Goal: Task Accomplishment & Management: Manage account settings

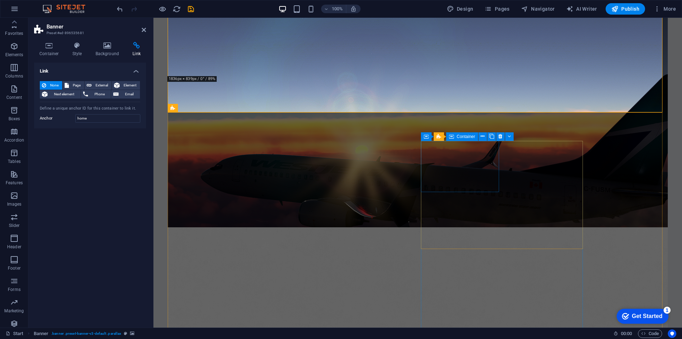
scroll to position [10, 0]
click at [486, 136] on button at bounding box center [483, 136] width 9 height 9
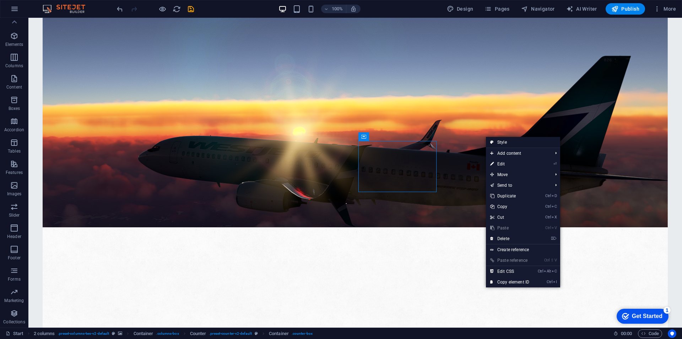
click at [504, 144] on link "Style" at bounding box center [523, 142] width 74 height 11
select select "rem"
select select "px"
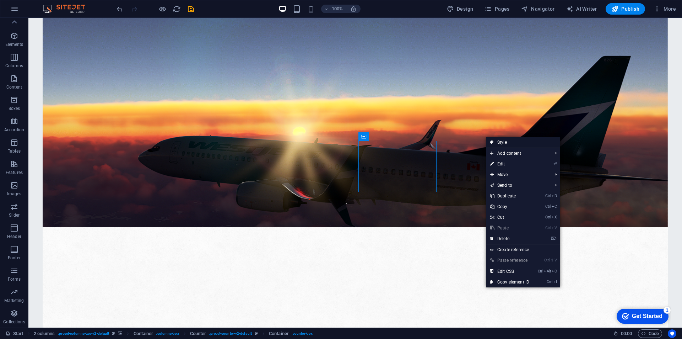
select select "px"
select select "rem"
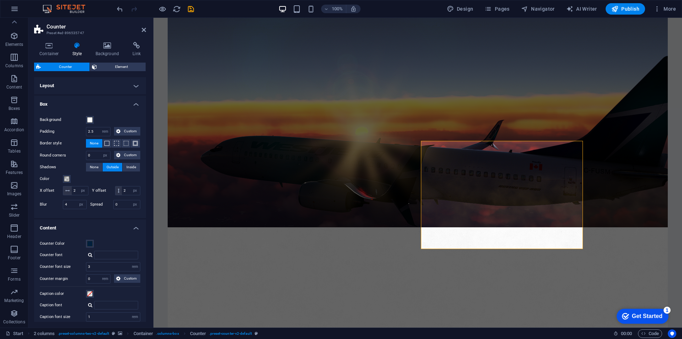
scroll to position [44, 0]
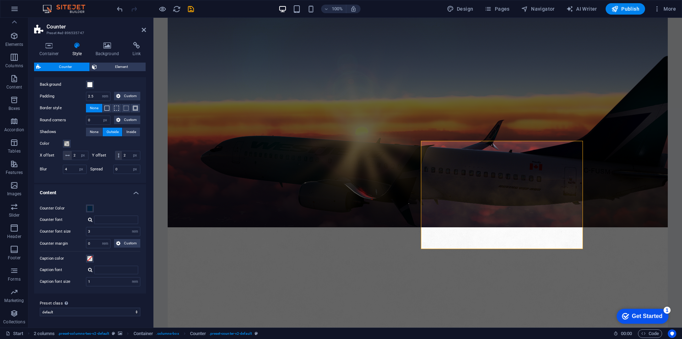
click at [131, 192] on h4 "Content" at bounding box center [90, 190] width 112 height 13
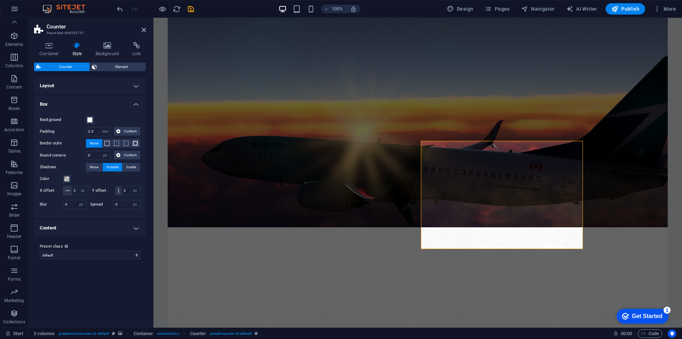
scroll to position [0, 0]
click at [137, 88] on h4 "Layout" at bounding box center [90, 85] width 112 height 17
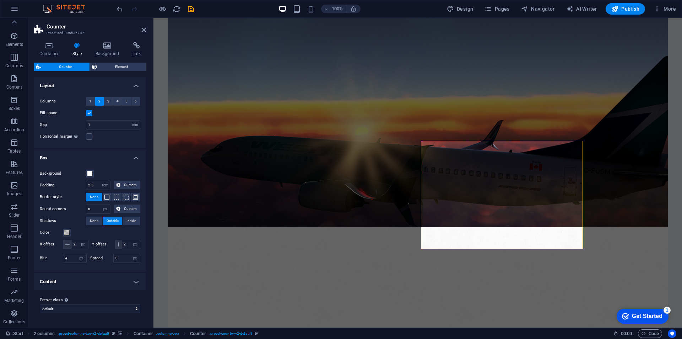
click at [133, 85] on h4 "Layout" at bounding box center [90, 83] width 112 height 13
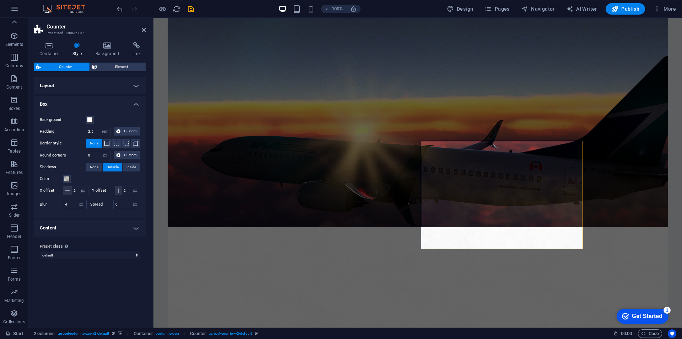
click at [136, 107] on h4 "Box" at bounding box center [90, 102] width 112 height 13
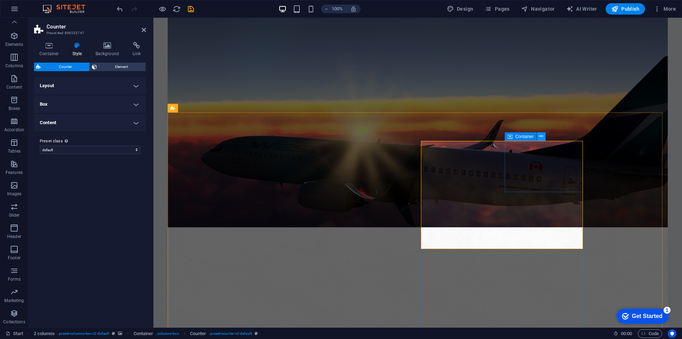
click at [542, 139] on icon at bounding box center [542, 136] width 4 height 7
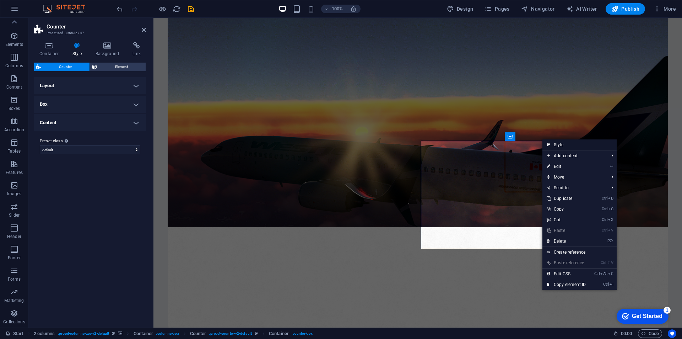
click at [569, 144] on link "Style" at bounding box center [580, 144] width 74 height 11
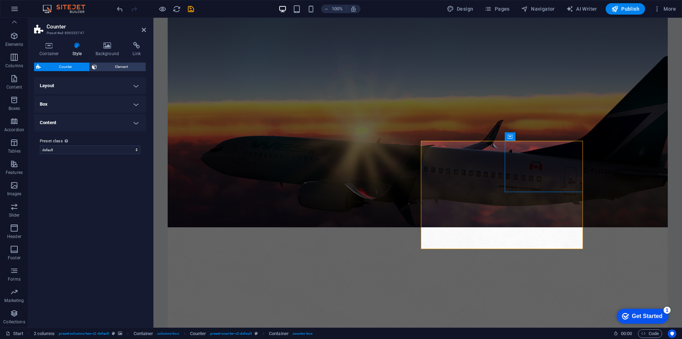
click at [66, 81] on h4 "Layout" at bounding box center [90, 85] width 112 height 17
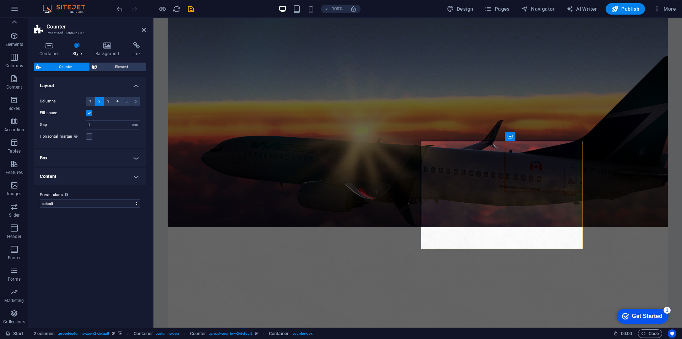
click at [87, 82] on h4 "Layout" at bounding box center [90, 83] width 112 height 13
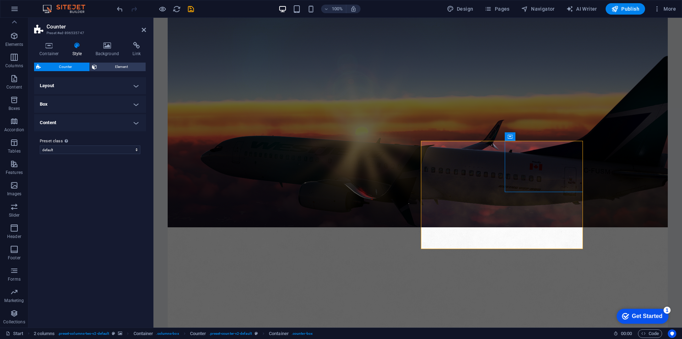
click at [74, 100] on h4 "Box" at bounding box center [90, 104] width 112 height 17
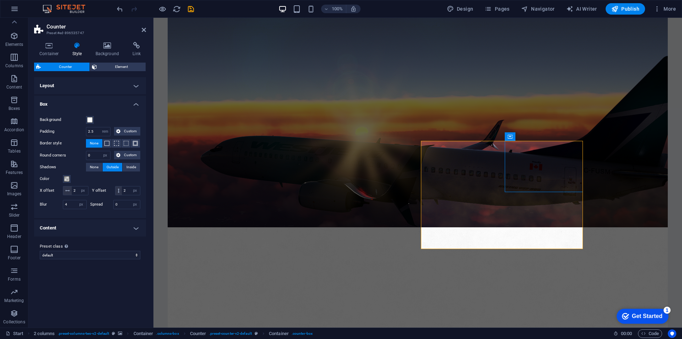
click at [107, 106] on h4 "Box" at bounding box center [90, 102] width 112 height 13
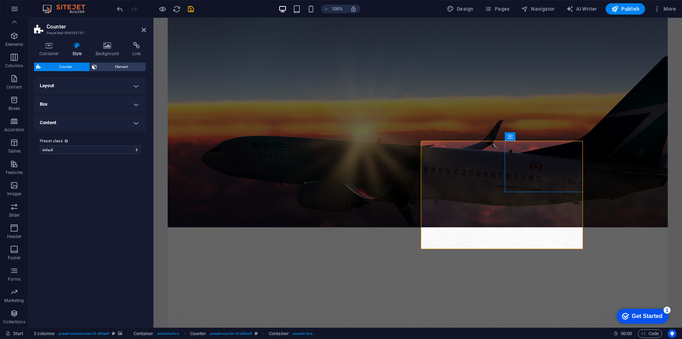
click at [84, 121] on h4 "Content" at bounding box center [90, 122] width 112 height 17
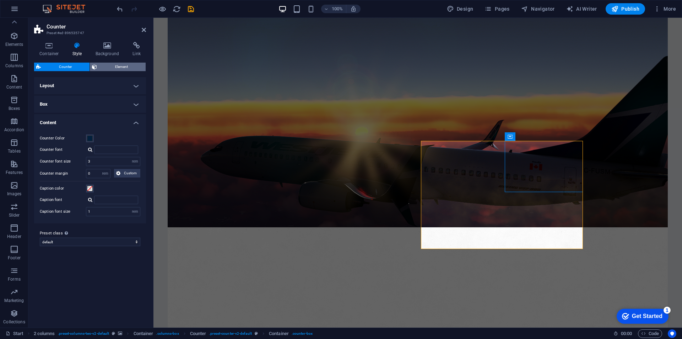
click at [127, 66] on span "Element" at bounding box center [121, 67] width 44 height 9
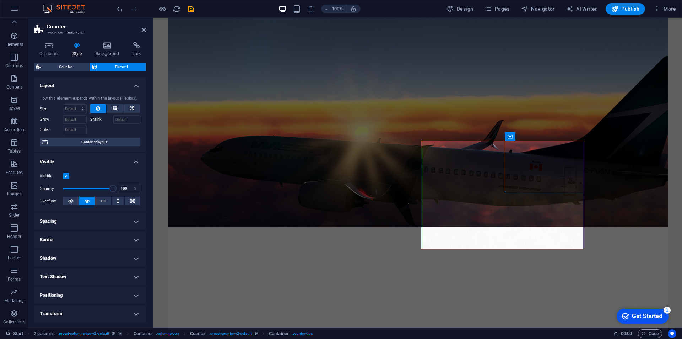
click at [94, 136] on div "How this element expands within the layout (Flexbox). Size Default auto px % 1/…" at bounding box center [90, 121] width 112 height 62
click at [96, 139] on span "Container layout" at bounding box center [94, 142] width 89 height 9
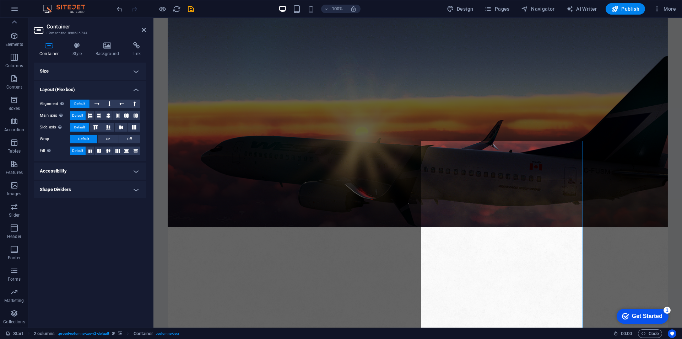
click at [79, 170] on h4 "Accessibility" at bounding box center [90, 170] width 112 height 17
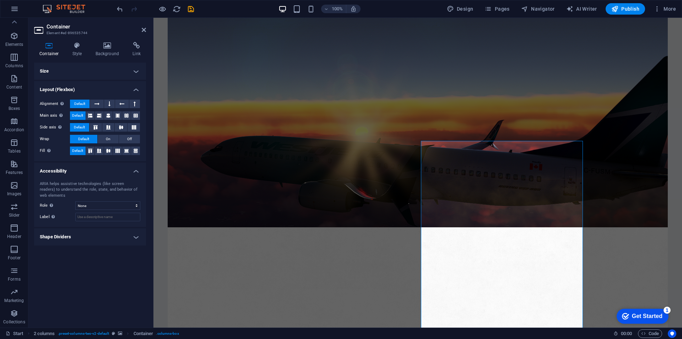
click at [85, 71] on h4 "Size" at bounding box center [90, 71] width 112 height 17
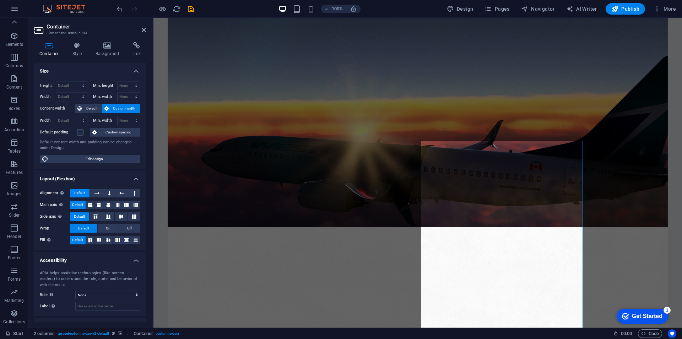
scroll to position [13, 0]
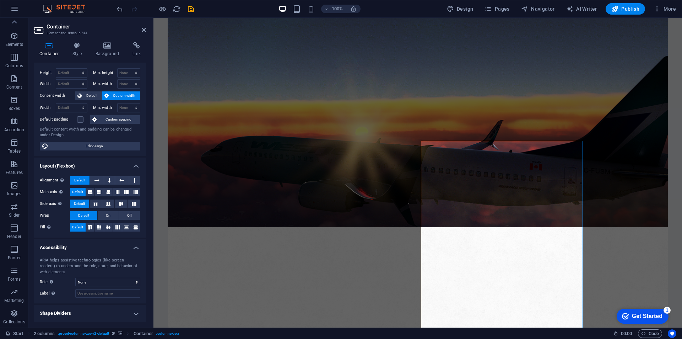
click at [71, 314] on h4 "Shape Dividers" at bounding box center [90, 313] width 112 height 17
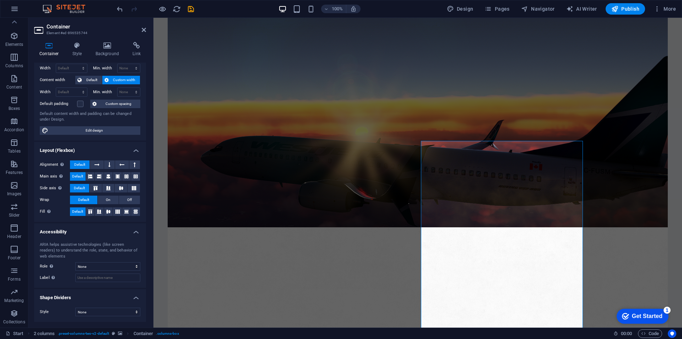
click at [141, 34] on header "Container Element #ed-896535744" at bounding box center [90, 27] width 112 height 18
click at [142, 28] on icon at bounding box center [144, 30] width 4 height 6
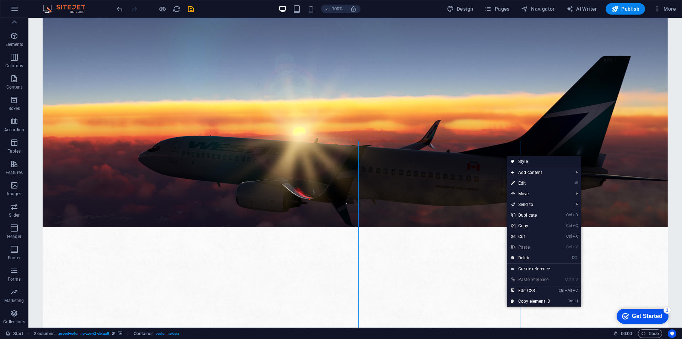
click at [533, 161] on link "Style" at bounding box center [544, 161] width 74 height 11
select select "rem"
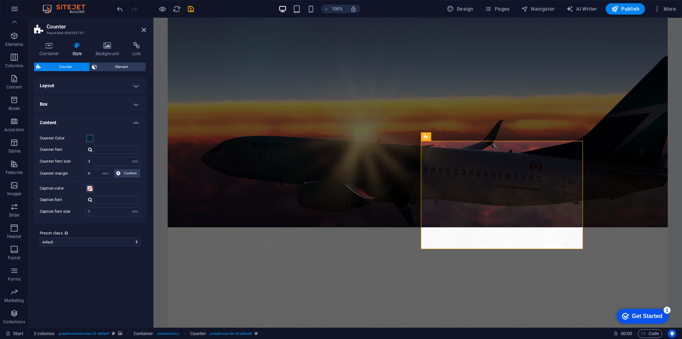
click at [137, 106] on h4 "Box" at bounding box center [90, 104] width 112 height 17
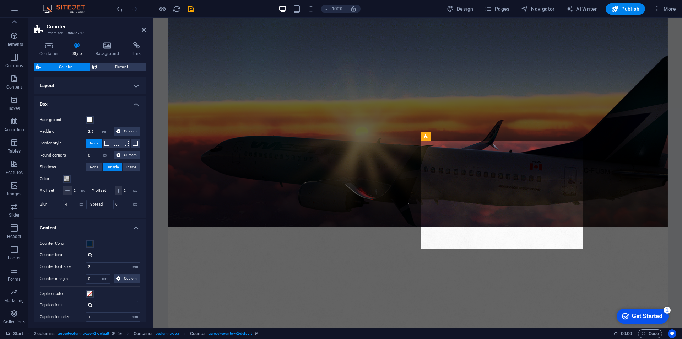
scroll to position [44, 0]
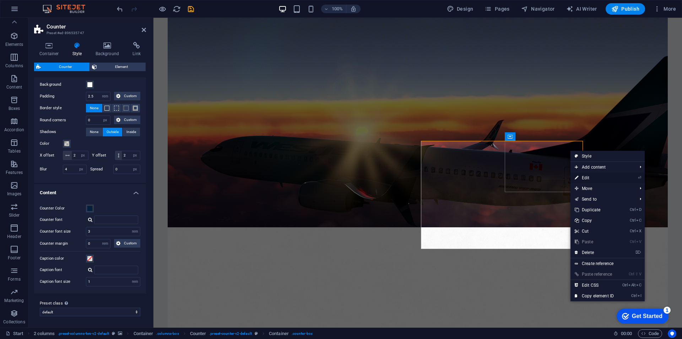
click at [591, 175] on link "⏎ Edit" at bounding box center [595, 177] width 48 height 11
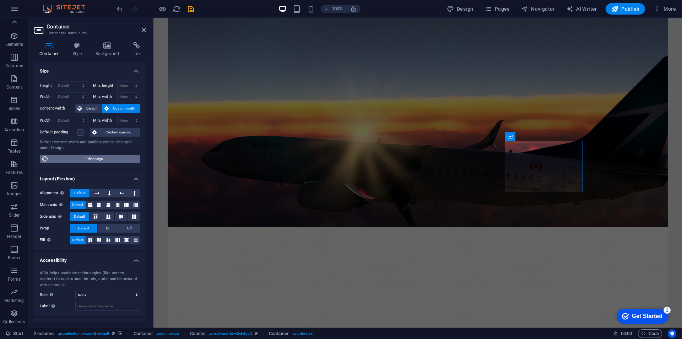
click at [87, 161] on span "Edit design" at bounding box center [94, 159] width 88 height 9
select select "rem"
select select "ease-in-out"
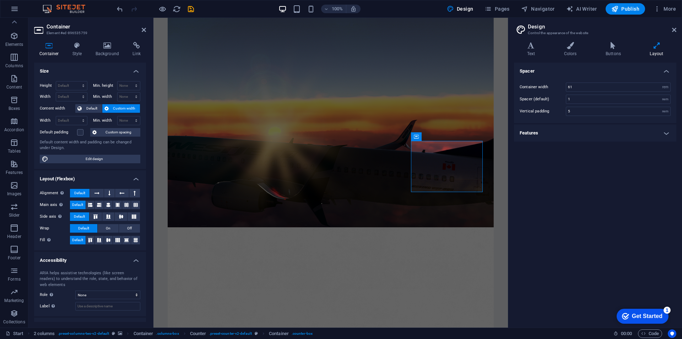
click at [543, 135] on h4 "Features" at bounding box center [595, 132] width 162 height 17
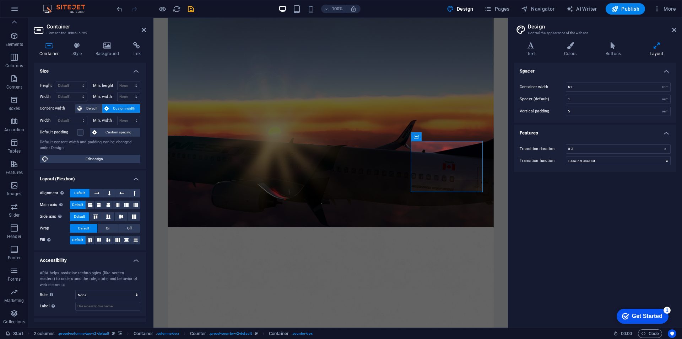
drag, startPoint x: 265, startPoint y: 178, endPoint x: 267, endPoint y: 45, distance: 133.0
click at [263, 49] on figure at bounding box center [331, 117] width 326 height 286
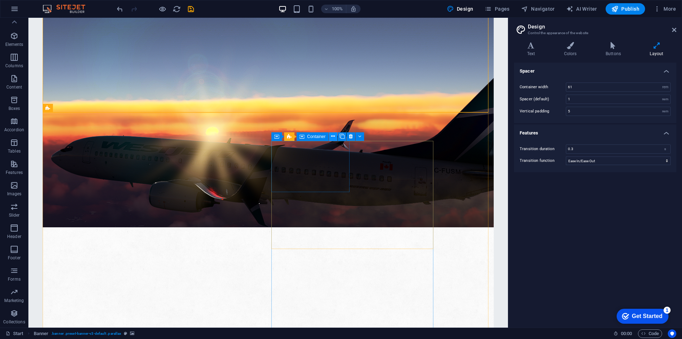
click at [334, 136] on icon at bounding box center [333, 136] width 4 height 7
click at [342, 138] on icon at bounding box center [342, 136] width 5 height 7
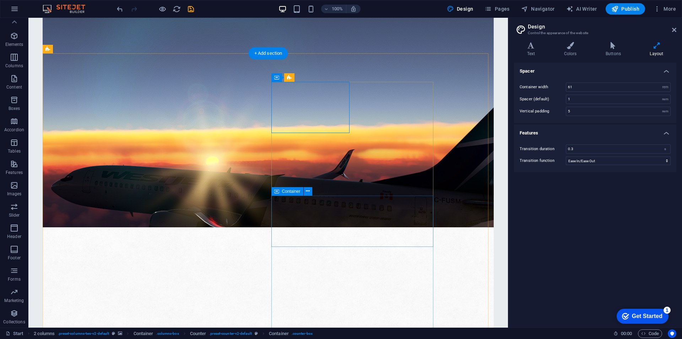
scroll to position [293, 0]
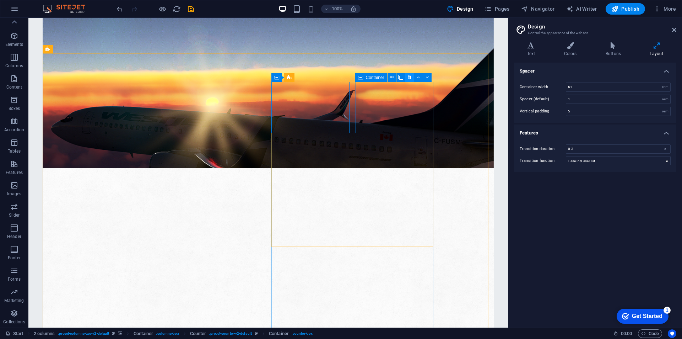
click at [411, 78] on icon at bounding box center [410, 77] width 4 height 7
click at [320, 80] on div "Container" at bounding box center [313, 77] width 32 height 9
click at [392, 81] on icon at bounding box center [392, 77] width 4 height 7
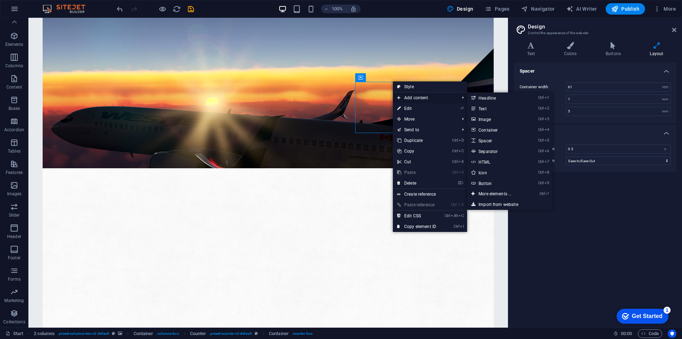
click at [412, 96] on span "Add content" at bounding box center [425, 97] width 64 height 11
drag, startPoint x: 484, startPoint y: 130, endPoint x: 134, endPoint y: 159, distance: 351.7
click at [484, 130] on link "Ctrl 4 Container" at bounding box center [496, 129] width 59 height 11
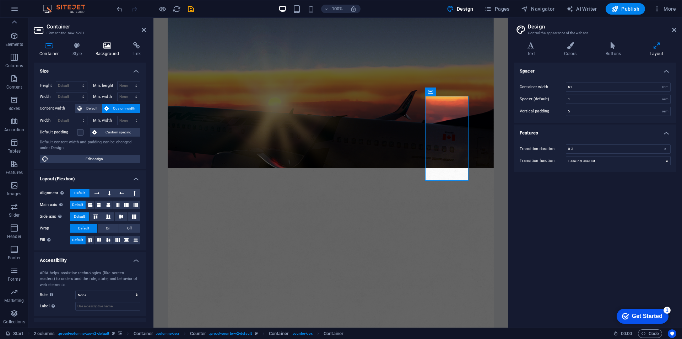
click at [111, 50] on h4 "Background" at bounding box center [108, 49] width 37 height 15
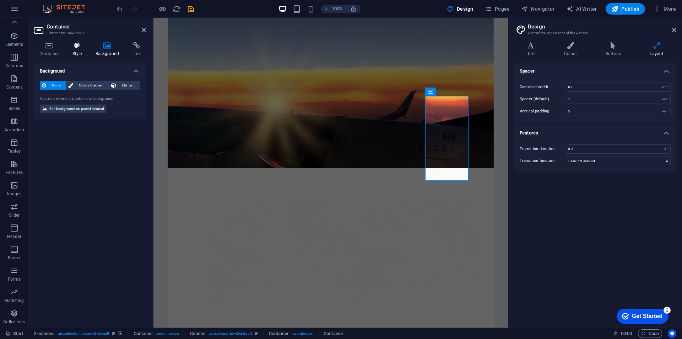
click at [84, 51] on h4 "Style" at bounding box center [78, 49] width 23 height 15
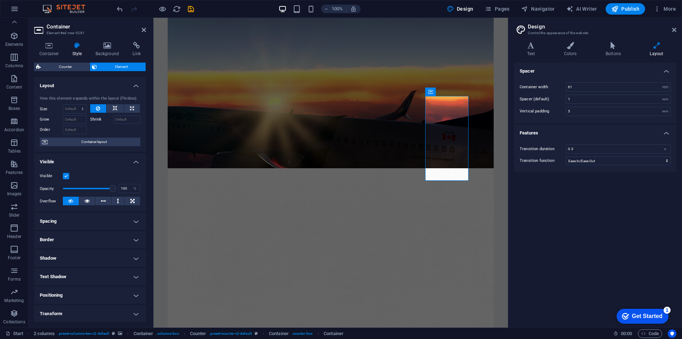
scroll to position [56, 0]
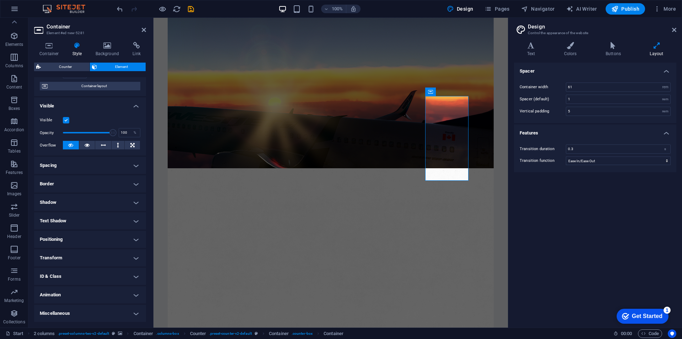
click at [74, 297] on h4 "Animation" at bounding box center [90, 294] width 112 height 17
click at [90, 291] on h4 "Animation" at bounding box center [90, 292] width 112 height 13
click at [98, 298] on h4 "Animation" at bounding box center [90, 294] width 112 height 17
click at [70, 315] on select "Don't animate Show / Hide Slide up/down Zoom in/out Slide left to right Slide r…" at bounding box center [90, 316] width 101 height 9
click at [132, 318] on select "Don't animate Show / Hide Slide up/down Zoom in/out Slide left to right Slide r…" at bounding box center [90, 316] width 101 height 9
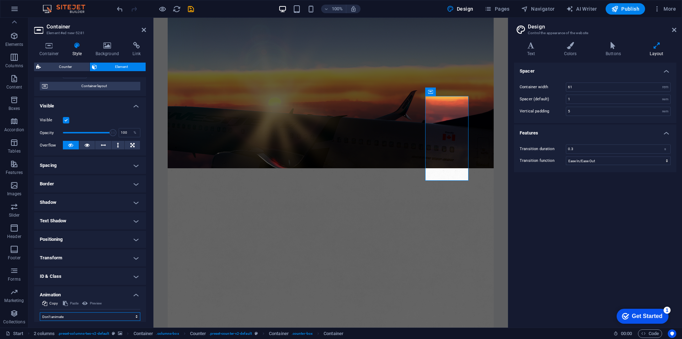
click at [134, 315] on select "Don't animate Show / Hide Slide up/down Zoom in/out Slide left to right Slide r…" at bounding box center [90, 316] width 101 height 9
select select "move-right-to-left"
click at [40, 312] on select "Don't animate Show / Hide Slide up/down Zoom in/out Slide left to right Slide r…" at bounding box center [90, 316] width 101 height 9
select select "scroll"
click at [676, 32] on icon at bounding box center [675, 30] width 4 height 6
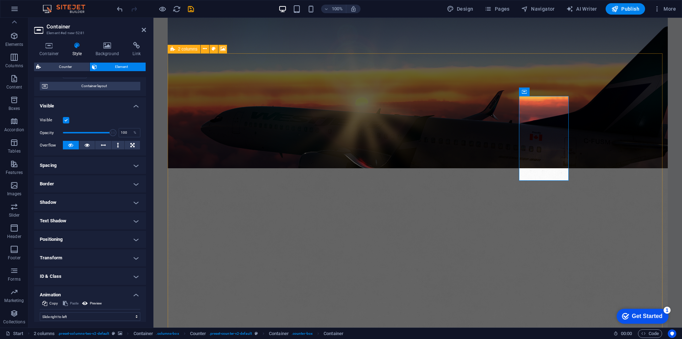
click at [600, 168] on figure at bounding box center [418, 344] width 500 height 352
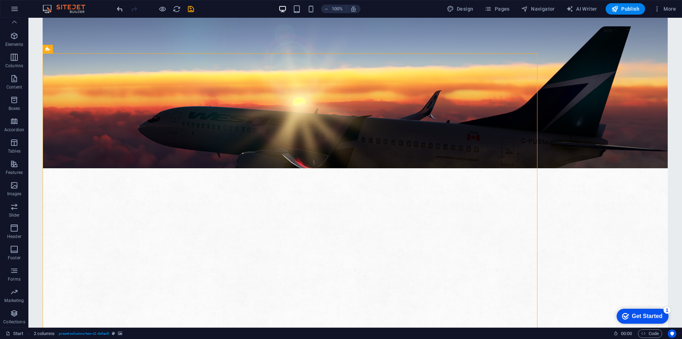
click at [123, 8] on icon "undo" at bounding box center [120, 9] width 8 height 8
click at [120, 9] on icon "undo" at bounding box center [120, 9] width 8 height 8
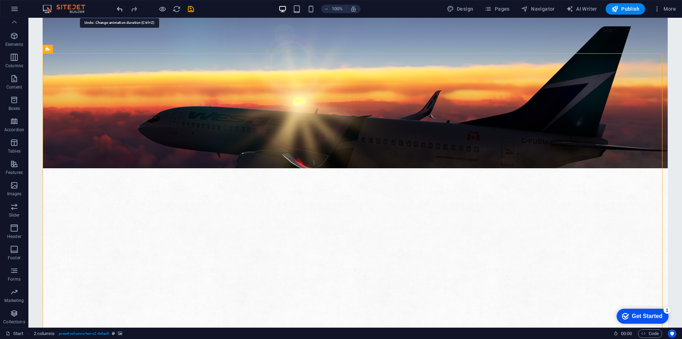
click at [120, 9] on icon "undo" at bounding box center [120, 9] width 8 height 8
click at [119, 10] on icon "undo" at bounding box center [120, 9] width 8 height 8
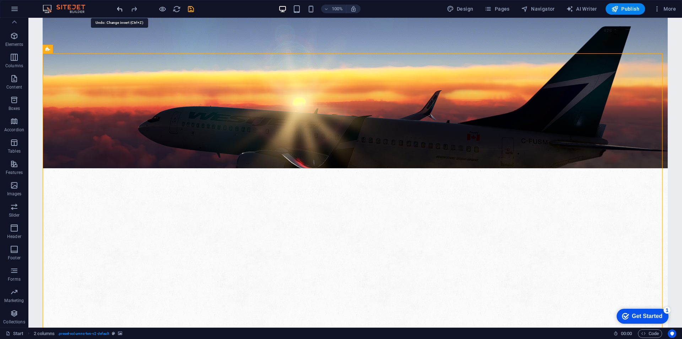
click at [119, 10] on icon "undo" at bounding box center [120, 9] width 8 height 8
click at [403, 150] on icon at bounding box center [403, 148] width 4 height 7
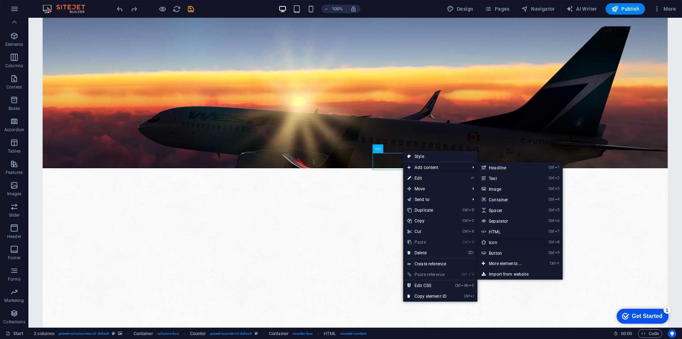
drag, startPoint x: 500, startPoint y: 247, endPoint x: 228, endPoint y: 166, distance: 284.3
click at [500, 247] on link "Ctrl 8 Icon" at bounding box center [507, 242] width 59 height 11
select select "xMidYMid"
select select "px"
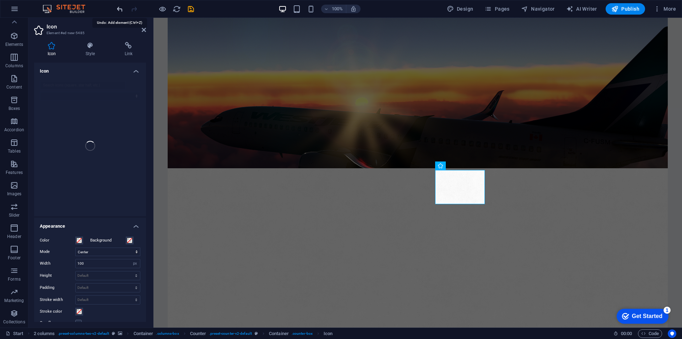
click at [116, 11] on icon "undo" at bounding box center [120, 9] width 8 height 8
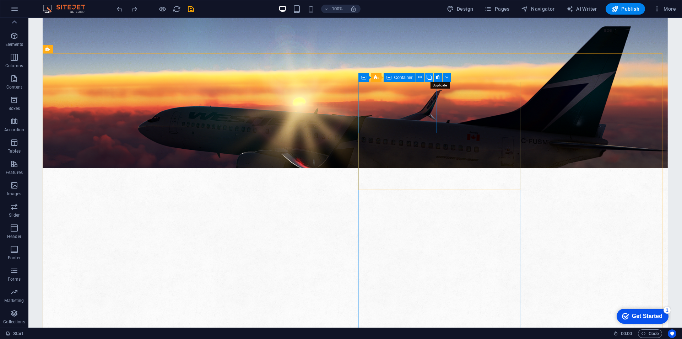
click at [432, 77] on icon at bounding box center [429, 77] width 5 height 7
click at [479, 194] on icon at bounding box center [479, 190] width 4 height 7
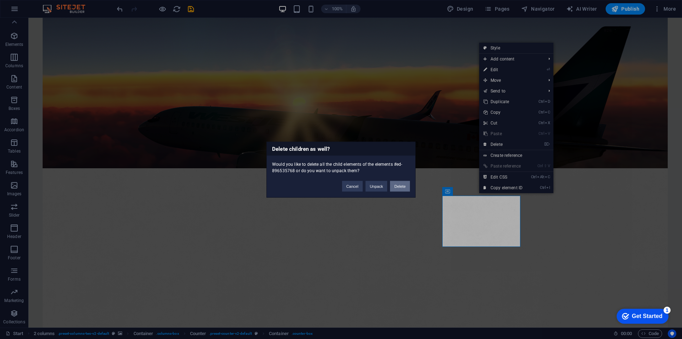
click at [403, 184] on button "Delete" at bounding box center [400, 186] width 20 height 11
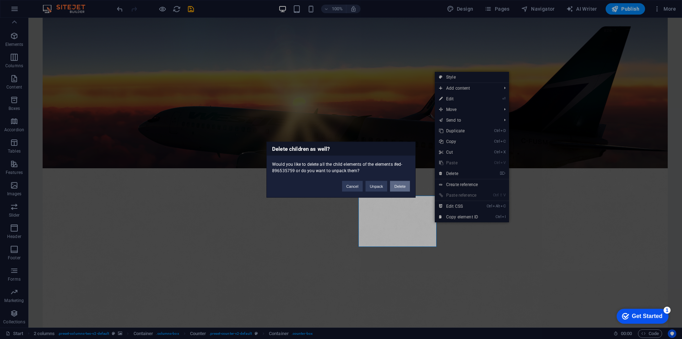
click at [402, 187] on button "Delete" at bounding box center [400, 186] width 20 height 11
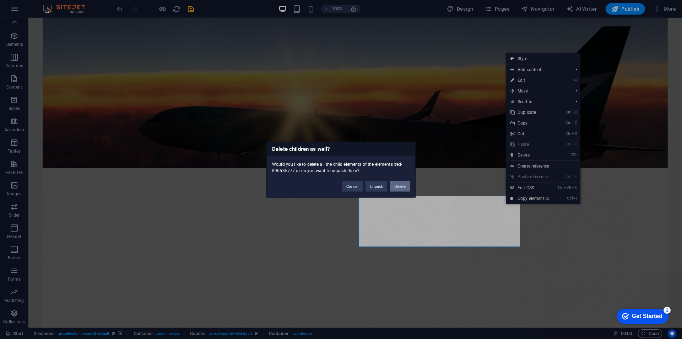
click at [407, 188] on button "Delete" at bounding box center [400, 186] width 20 height 11
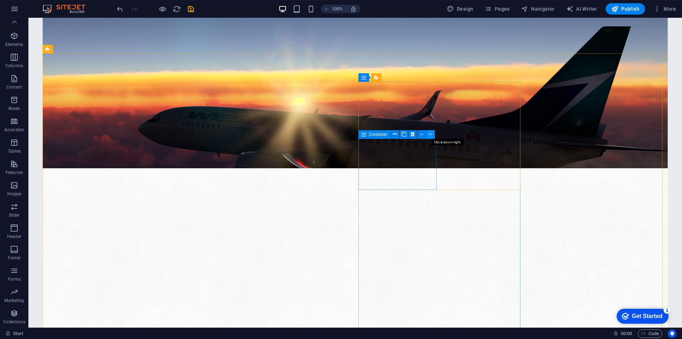
click at [429, 133] on button at bounding box center [431, 134] width 9 height 9
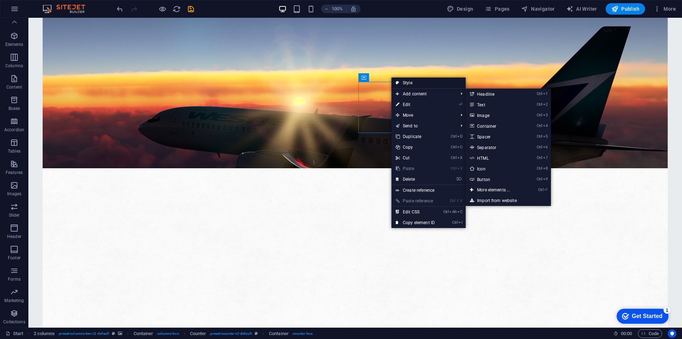
click at [441, 84] on link "Style" at bounding box center [429, 82] width 74 height 11
select select "rem"
select select "px"
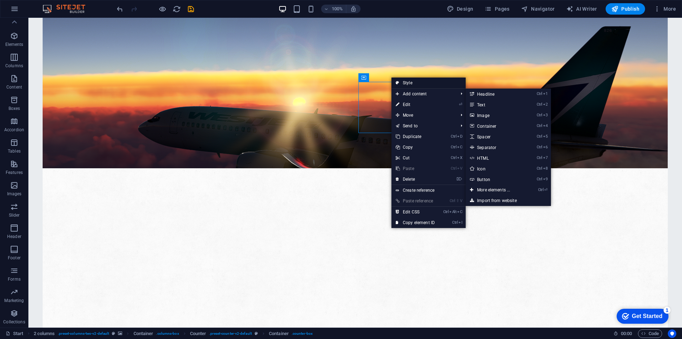
select select "px"
select select "rem"
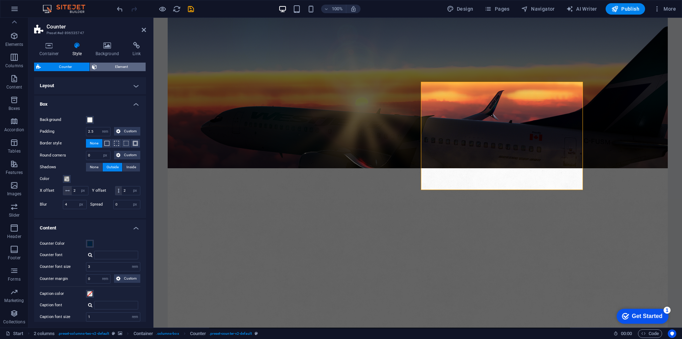
click at [120, 63] on span "Element" at bounding box center [121, 67] width 44 height 9
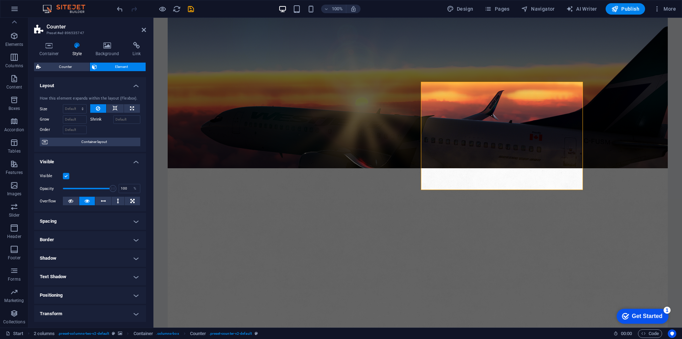
click at [137, 86] on h4 "Layout" at bounding box center [90, 83] width 112 height 13
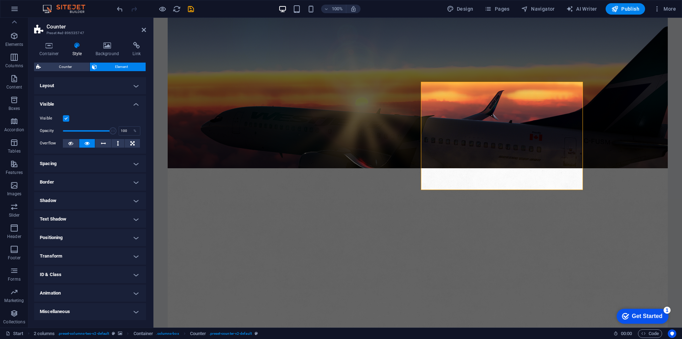
click at [137, 86] on h4 "Layout" at bounding box center [90, 85] width 112 height 17
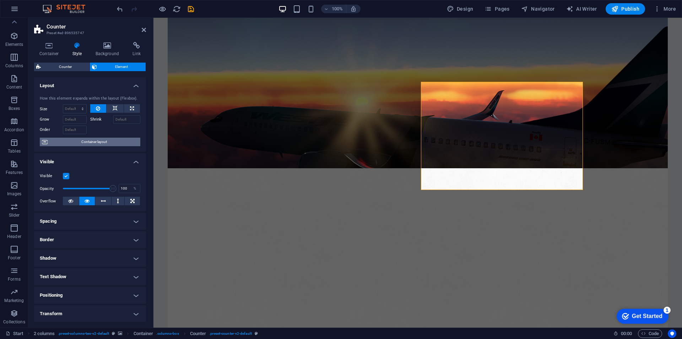
click at [91, 145] on span "Container layout" at bounding box center [94, 142] width 89 height 9
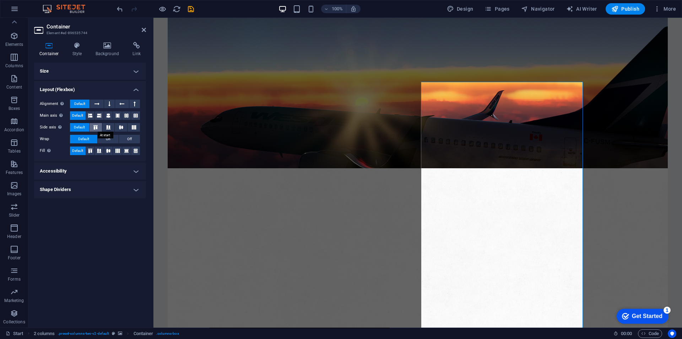
click at [93, 128] on icon at bounding box center [95, 127] width 9 height 4
click at [105, 126] on icon at bounding box center [108, 127] width 9 height 4
click at [107, 139] on span "On" at bounding box center [108, 139] width 5 height 9
click at [80, 139] on span "Default" at bounding box center [83, 139] width 11 height 9
click at [89, 148] on button at bounding box center [90, 150] width 9 height 9
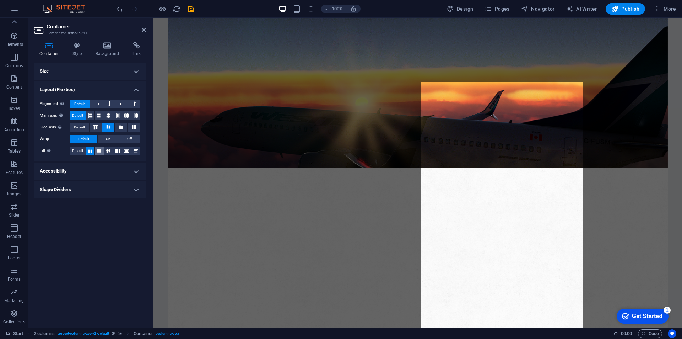
click at [100, 151] on icon at bounding box center [99, 151] width 9 height 4
click at [92, 149] on icon at bounding box center [90, 151] width 9 height 4
click at [115, 150] on icon at bounding box center [117, 151] width 9 height 4
click at [136, 153] on button at bounding box center [135, 150] width 9 height 9
click at [125, 152] on icon at bounding box center [126, 151] width 9 height 4
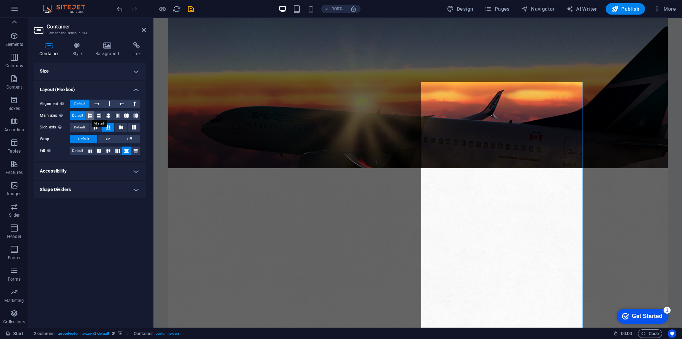
click at [87, 117] on button at bounding box center [90, 115] width 9 height 9
click at [118, 116] on icon at bounding box center [118, 115] width 4 height 9
click at [125, 116] on icon at bounding box center [126, 115] width 4 height 9
click at [108, 105] on button at bounding box center [109, 104] width 11 height 9
click at [97, 105] on icon at bounding box center [97, 104] width 5 height 9
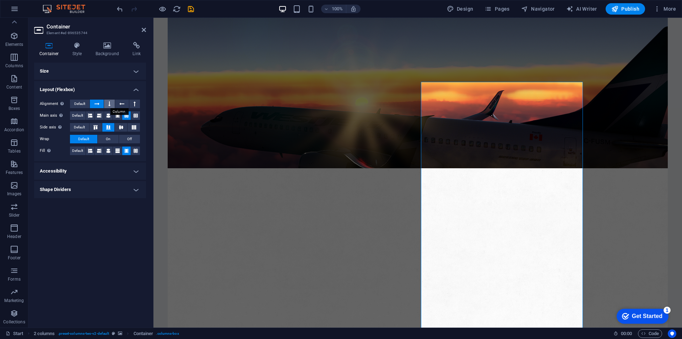
click at [107, 102] on button at bounding box center [109, 104] width 11 height 9
click at [131, 103] on button at bounding box center [134, 104] width 11 height 9
click at [125, 103] on button at bounding box center [122, 104] width 14 height 9
click at [126, 105] on button at bounding box center [122, 104] width 14 height 9
click at [108, 100] on button at bounding box center [109, 104] width 11 height 9
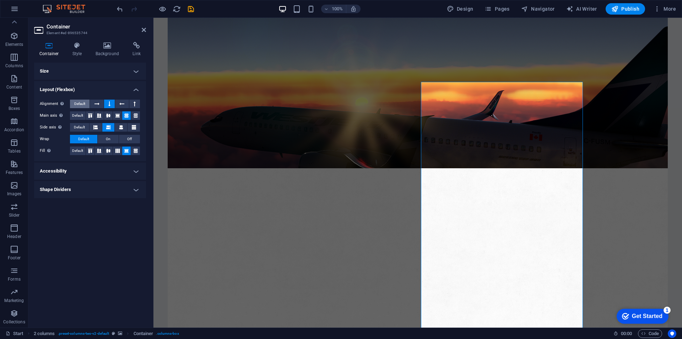
click at [81, 106] on span "Default" at bounding box center [79, 104] width 11 height 9
click at [95, 99] on div "Alignment Determines the flex direction. Default Main axis Determine how elemen…" at bounding box center [90, 127] width 112 height 67
click at [111, 101] on button at bounding box center [109, 104] width 11 height 9
click at [77, 118] on span "Default" at bounding box center [77, 115] width 11 height 9
click at [84, 125] on span "Default" at bounding box center [79, 127] width 11 height 9
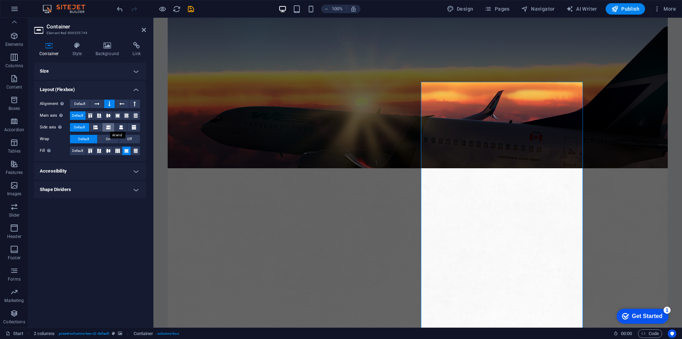
click at [110, 125] on icon at bounding box center [108, 127] width 4 height 9
click at [125, 128] on button at bounding box center [121, 127] width 12 height 9
click at [133, 127] on icon at bounding box center [134, 127] width 4 height 9
click at [134, 125] on icon at bounding box center [134, 127] width 4 height 9
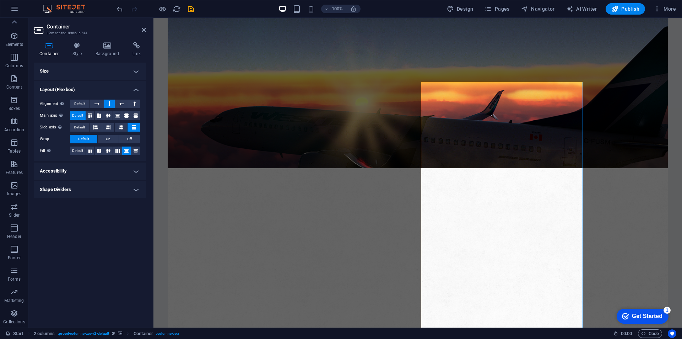
click at [134, 125] on icon at bounding box center [134, 127] width 4 height 9
click at [140, 117] on button at bounding box center [135, 115] width 9 height 9
click at [130, 105] on button at bounding box center [134, 104] width 11 height 9
click at [126, 103] on button at bounding box center [122, 104] width 14 height 9
click at [133, 102] on button at bounding box center [134, 104] width 11 height 9
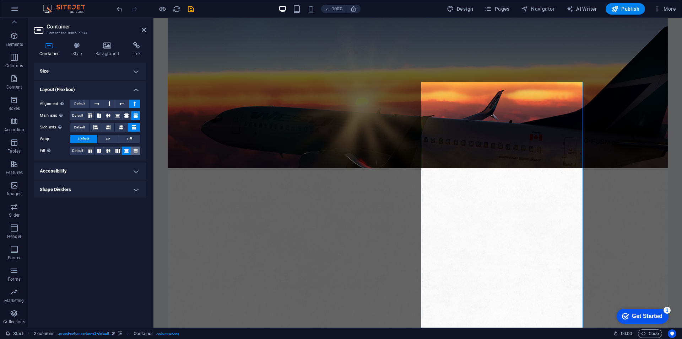
click at [132, 151] on icon at bounding box center [136, 151] width 9 height 4
click at [111, 154] on button at bounding box center [108, 150] width 9 height 9
click at [100, 152] on icon at bounding box center [99, 151] width 9 height 4
click at [93, 150] on icon at bounding box center [90, 151] width 9 height 4
click at [96, 169] on h4 "Accessibility" at bounding box center [90, 170] width 112 height 17
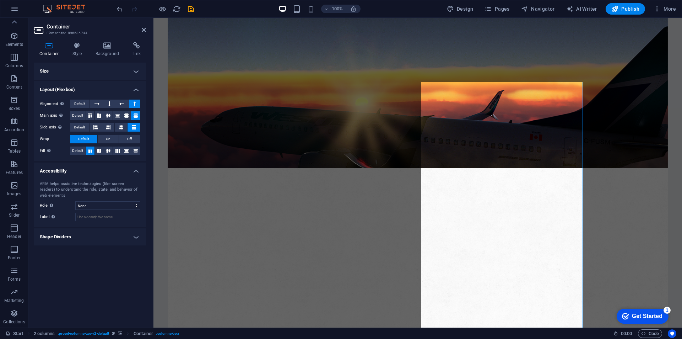
drag, startPoint x: 79, startPoint y: 240, endPoint x: 77, endPoint y: 235, distance: 6.0
click at [77, 240] on h4 "Shape Dividers" at bounding box center [90, 236] width 112 height 17
click at [88, 253] on select "None Triangle Square Diagonal Polygon 1 Polygon 2 Zigzag Multiple Zigzags Waves…" at bounding box center [107, 251] width 65 height 9
select select "waves"
click at [75, 247] on select "None Triangle Square Diagonal Polygon 1 Polygon 2 Zigzag Multiple Zigzags Waves…" at bounding box center [107, 251] width 65 height 9
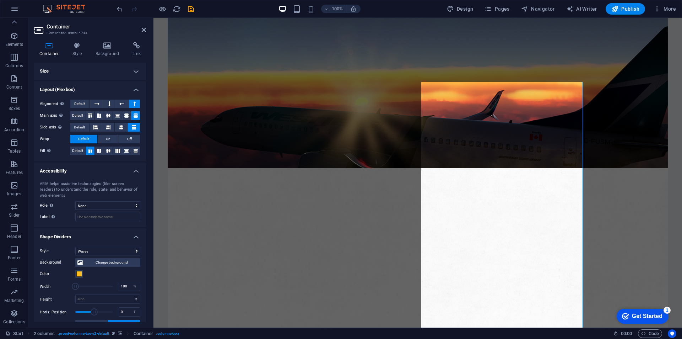
click at [80, 280] on div "Background Change background Color 2nd Color 3rd Color Width 100 % Height auto …" at bounding box center [90, 303] width 101 height 97
click at [79, 272] on span at bounding box center [79, 274] width 6 height 6
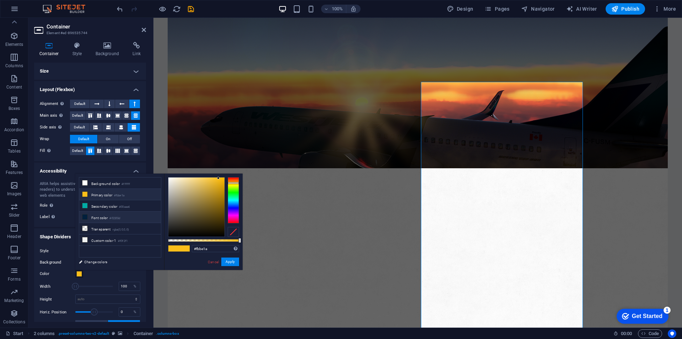
click at [105, 220] on li "Font color #02203d" at bounding box center [120, 216] width 82 height 11
type input "#02203d"
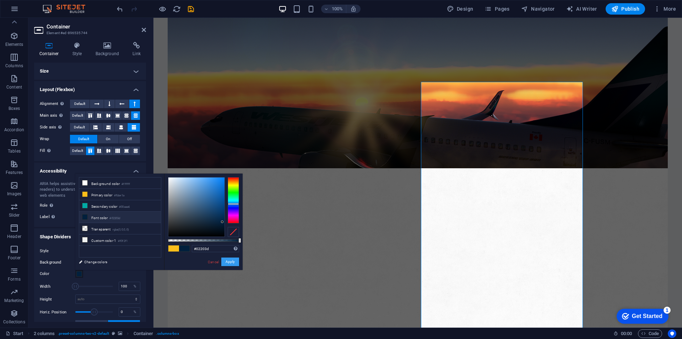
drag, startPoint x: 237, startPoint y: 268, endPoint x: 231, endPoint y: 262, distance: 8.8
click at [236, 266] on div "#02203d Supported formats #0852ed rgb(8, 82, 237) rgba(8, 82, 237, 90%) hsv(221…" at bounding box center [203, 272] width 79 height 199
click at [229, 261] on button "Apply" at bounding box center [230, 261] width 18 height 9
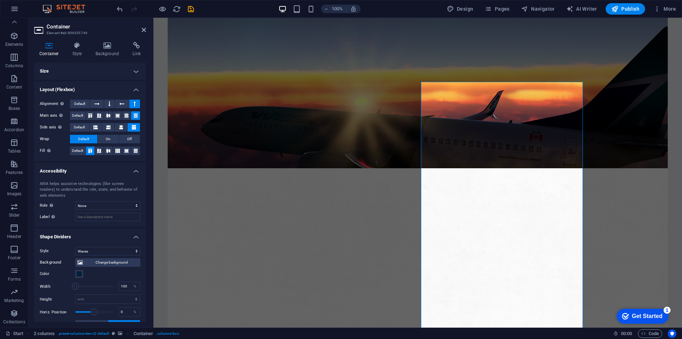
scroll to position [36, 0]
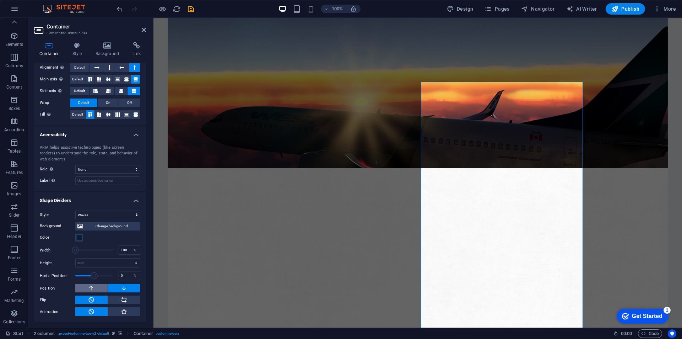
click at [100, 289] on button at bounding box center [91, 288] width 32 height 9
click at [125, 287] on icon at bounding box center [124, 288] width 6 height 9
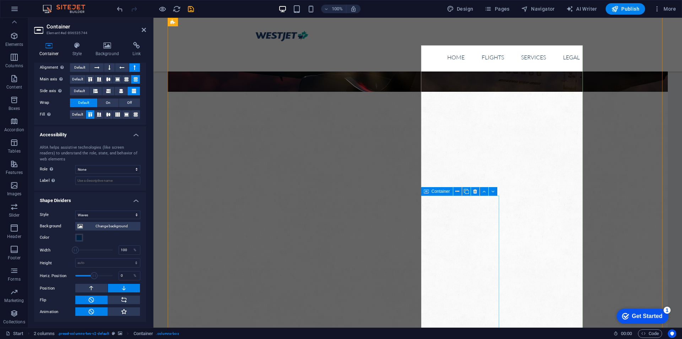
scroll to position [293, 0]
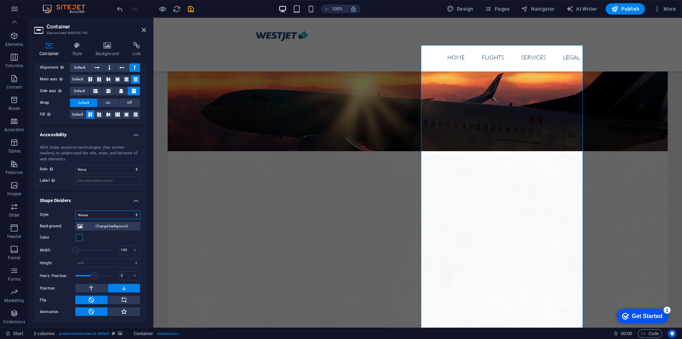
click at [132, 215] on select "None Triangle Square Diagonal Polygon 1 Polygon 2 Zigzag Multiple Zigzags Waves…" at bounding box center [107, 214] width 65 height 9
select select "none"
click at [75, 219] on select "None Triangle Square Diagonal Polygon 1 Polygon 2 Zigzag Multiple Zigzags Waves…" at bounding box center [107, 214] width 65 height 9
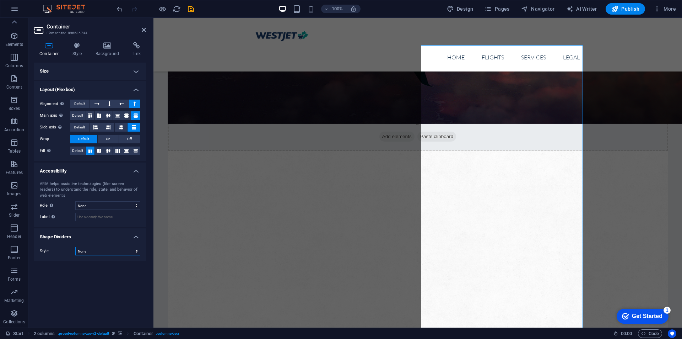
scroll to position [0, 0]
click at [133, 240] on h4 "Shape Dividers" at bounding box center [90, 234] width 112 height 13
click at [145, 28] on icon at bounding box center [144, 30] width 4 height 6
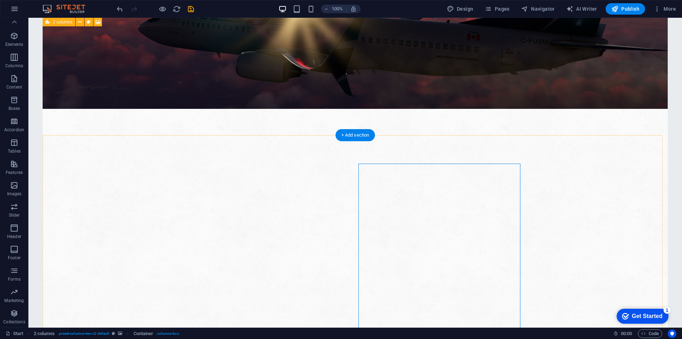
scroll to position [175, 0]
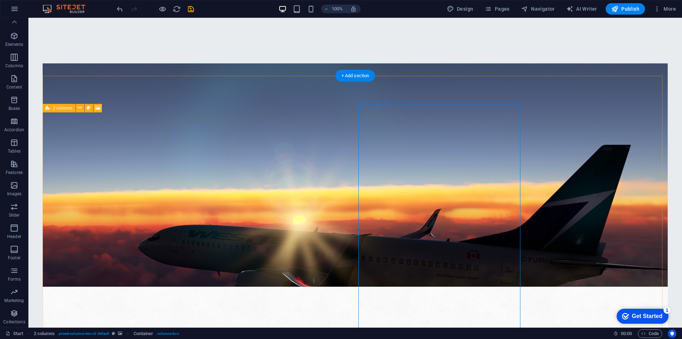
scroll to position [293, 0]
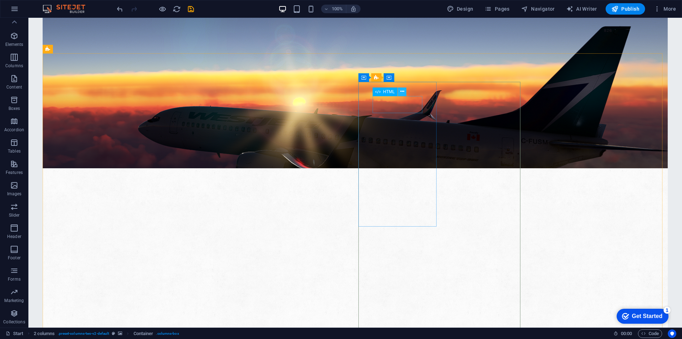
click at [402, 91] on icon at bounding box center [403, 91] width 4 height 7
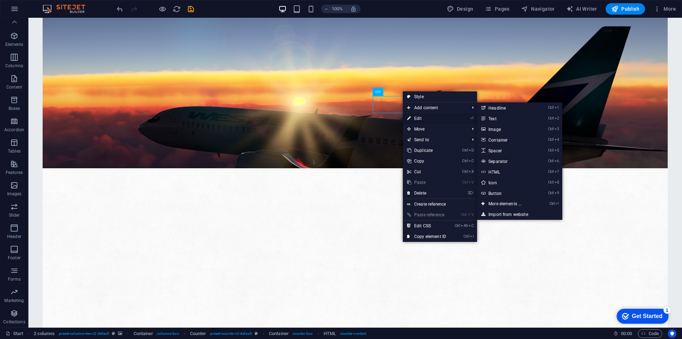
click at [424, 121] on link "⏎ Edit" at bounding box center [427, 118] width 48 height 11
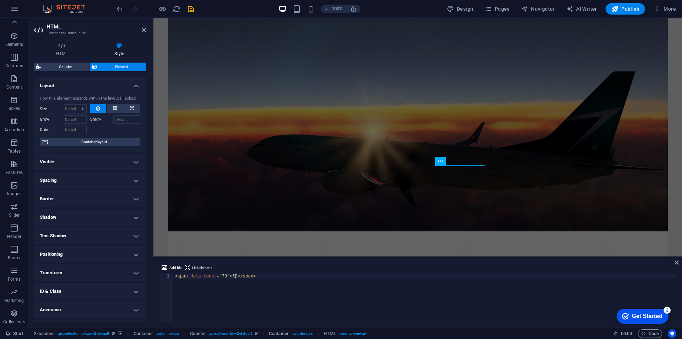
scroll to position [0, 9]
type textarea "<span data-count="78">52</span>"
click at [676, 262] on icon at bounding box center [677, 262] width 4 height 6
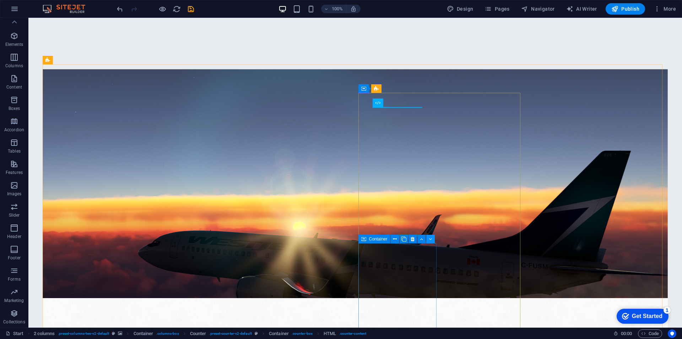
scroll to position [282, 0]
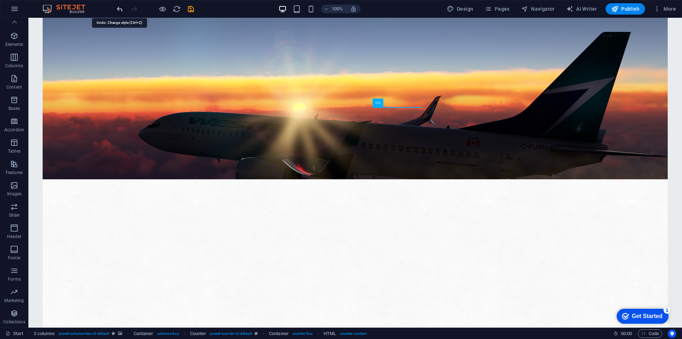
click at [122, 9] on icon "undo" at bounding box center [120, 9] width 8 height 8
click at [116, 12] on icon "undo" at bounding box center [120, 9] width 8 height 8
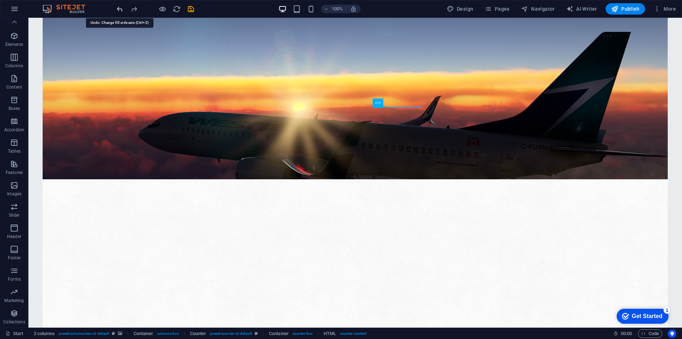
click at [116, 12] on icon "undo" at bounding box center [120, 9] width 8 height 8
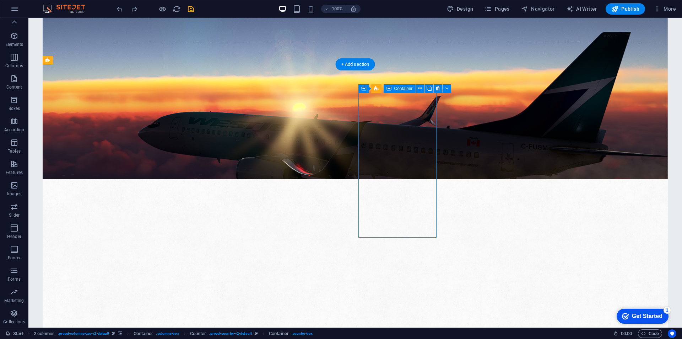
select select "clouds"
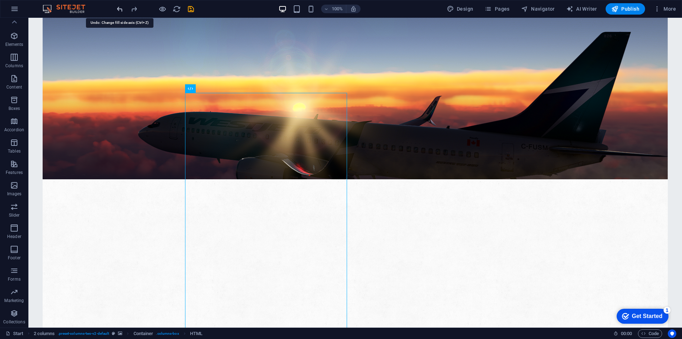
click at [123, 10] on icon "undo" at bounding box center [120, 9] width 8 height 8
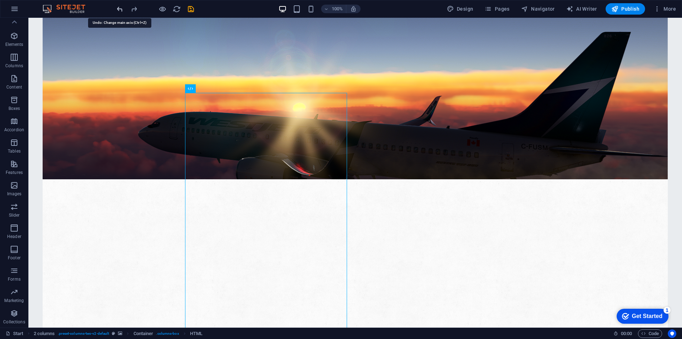
click at [123, 10] on icon "undo" at bounding box center [120, 9] width 8 height 8
click at [132, 11] on icon "redo" at bounding box center [134, 9] width 8 height 8
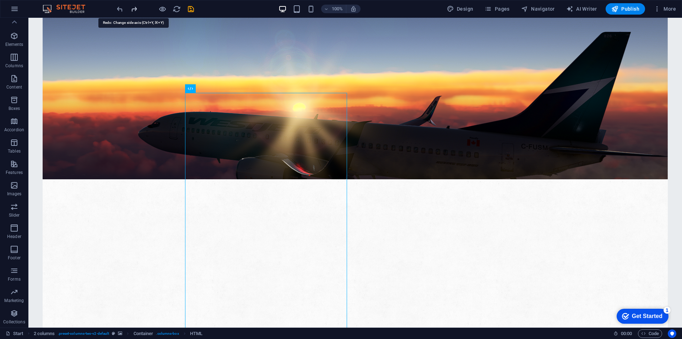
click at [132, 11] on icon "redo" at bounding box center [134, 9] width 8 height 8
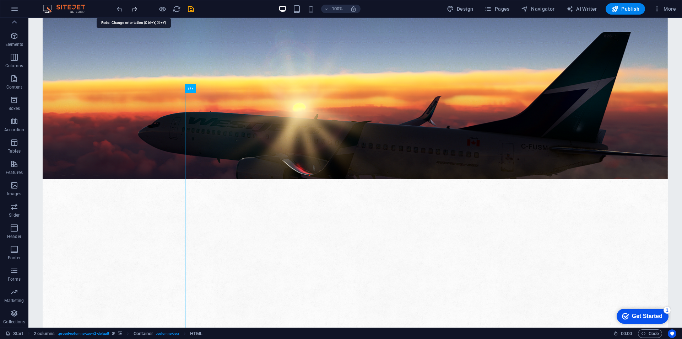
click at [132, 11] on icon "redo" at bounding box center [134, 9] width 8 height 8
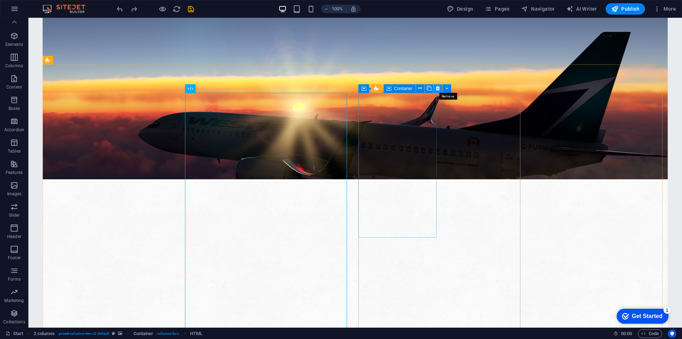
click at [440, 87] on icon at bounding box center [438, 88] width 4 height 7
click at [489, 90] on icon at bounding box center [488, 88] width 5 height 7
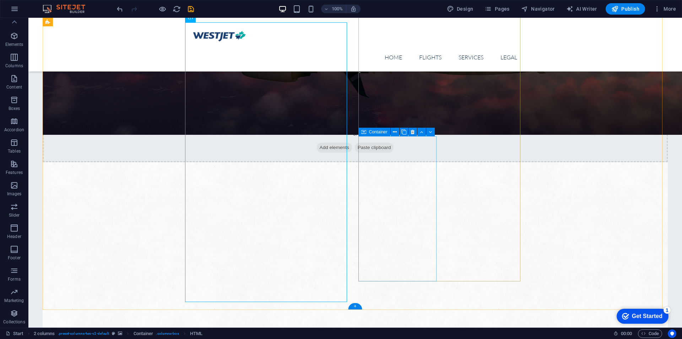
scroll to position [234, 0]
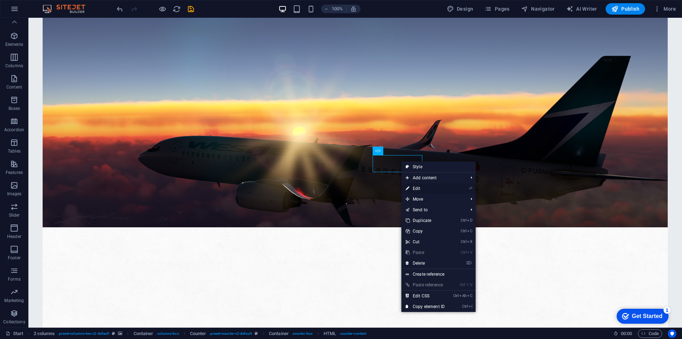
click at [422, 190] on link "⏎ Edit" at bounding box center [426, 188] width 48 height 11
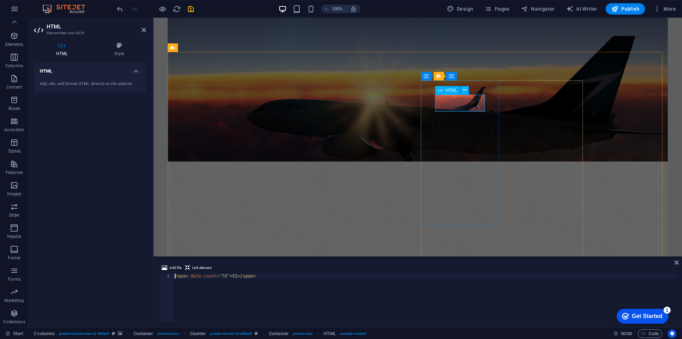
click at [574, 161] on figure at bounding box center [418, 337] width 500 height 352
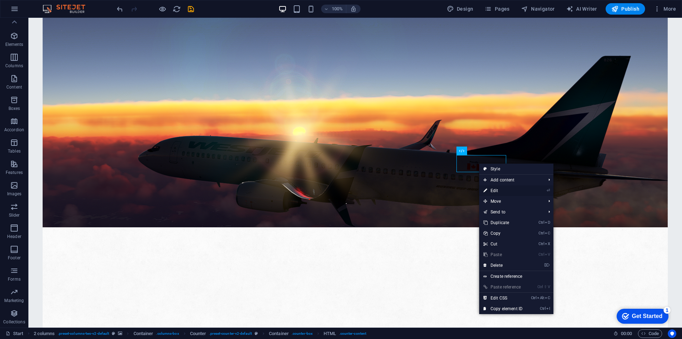
click at [497, 189] on link "⏎ Edit" at bounding box center [504, 190] width 48 height 11
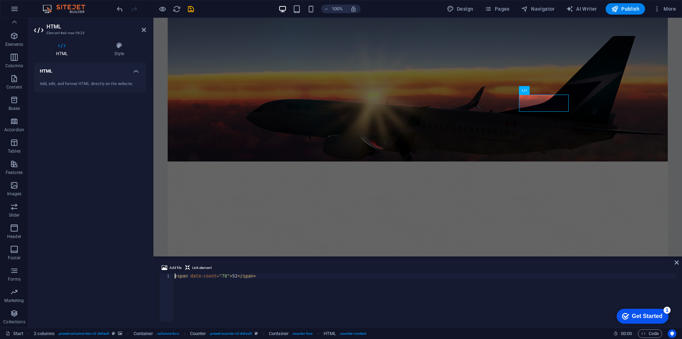
click at [236, 276] on div "< span data-count = "78" > 52 </ span >" at bounding box center [424, 302] width 503 height 58
type textarea "<span data-count="78">24</span>"
click at [676, 260] on icon at bounding box center [677, 262] width 4 height 6
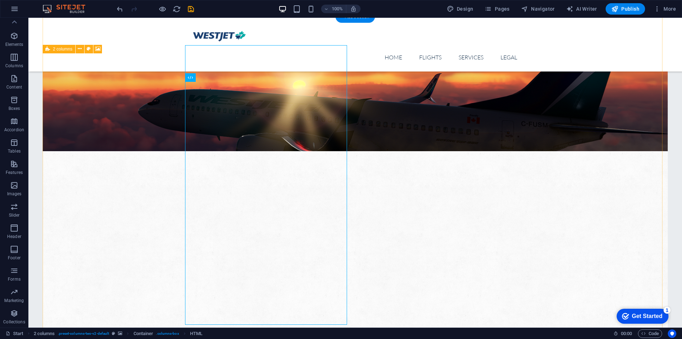
scroll to position [353, 0]
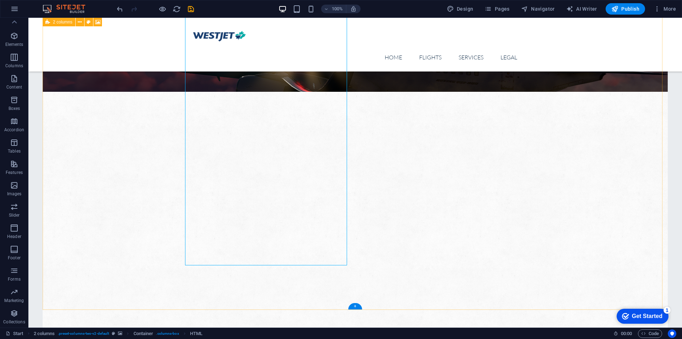
drag, startPoint x: 345, startPoint y: 264, endPoint x: 344, endPoint y: 290, distance: 25.6
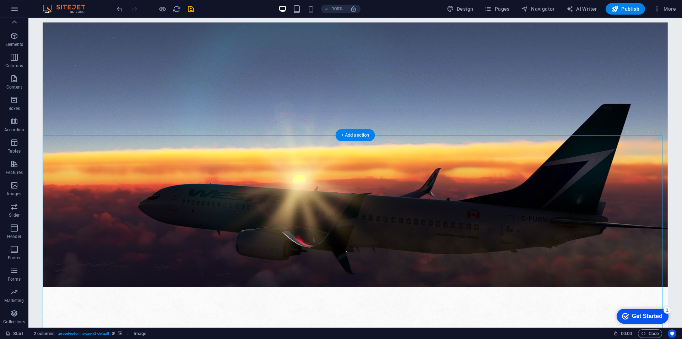
scroll to position [293, 0]
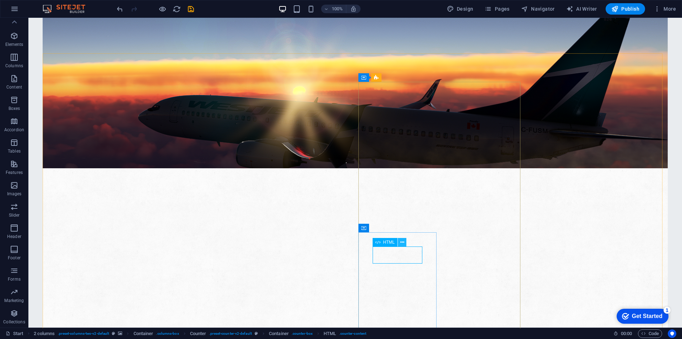
click at [403, 243] on icon at bounding box center [403, 242] width 4 height 7
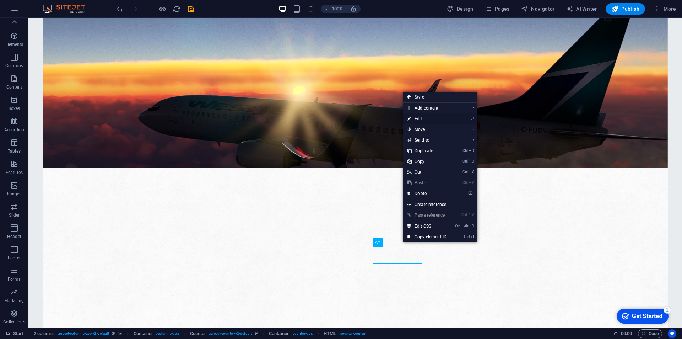
drag, startPoint x: 427, startPoint y: 120, endPoint x: 252, endPoint y: 161, distance: 180.1
click at [427, 120] on link "⏎ Edit" at bounding box center [427, 118] width 48 height 11
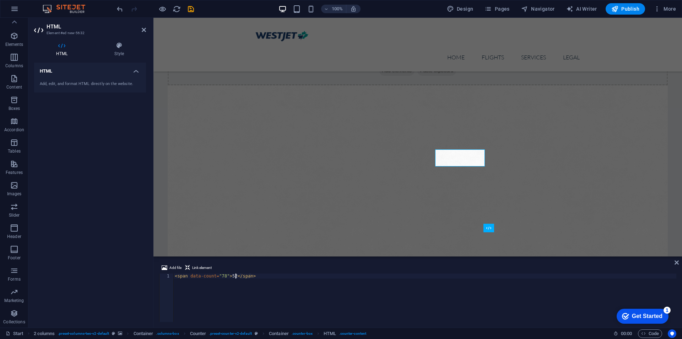
click at [236, 274] on div "< span data-count = "78" > 52 </ span >" at bounding box center [424, 302] width 503 height 58
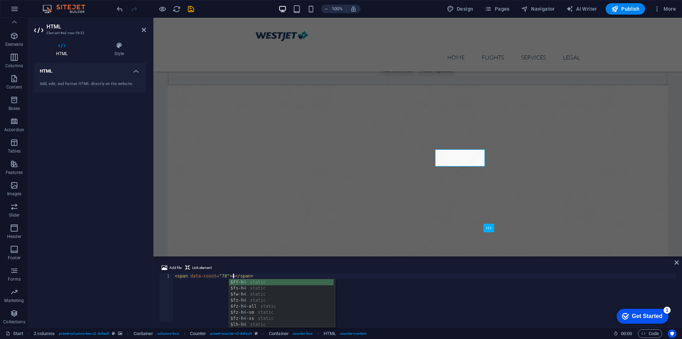
scroll to position [0, 8]
type textarea "<span data-count="78">4</span>"
click at [680, 261] on div "Add file Link element <span data-count="78">4</span> 1 < span data-count = "78"…" at bounding box center [418, 293] width 529 height 70
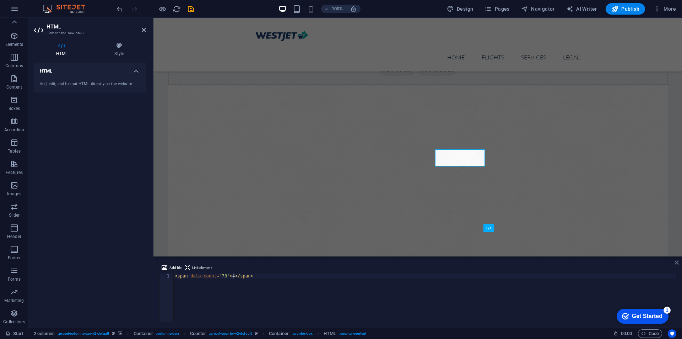
click at [678, 262] on icon at bounding box center [677, 262] width 4 height 6
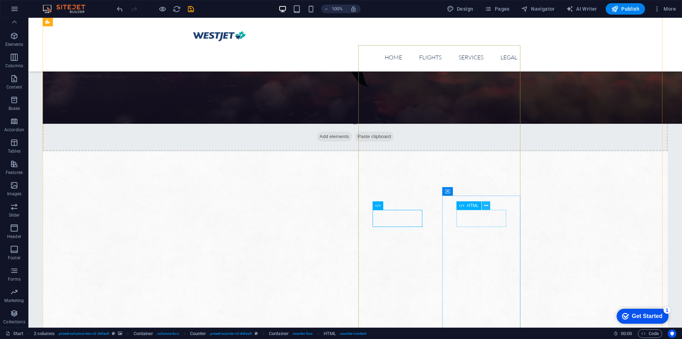
click at [485, 207] on icon at bounding box center [486, 205] width 4 height 7
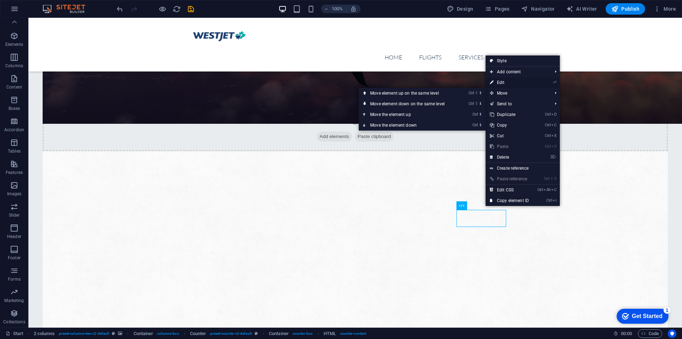
drag, startPoint x: 508, startPoint y: 80, endPoint x: 295, endPoint y: 117, distance: 215.5
click at [508, 80] on link "⏎ Edit" at bounding box center [510, 82] width 48 height 11
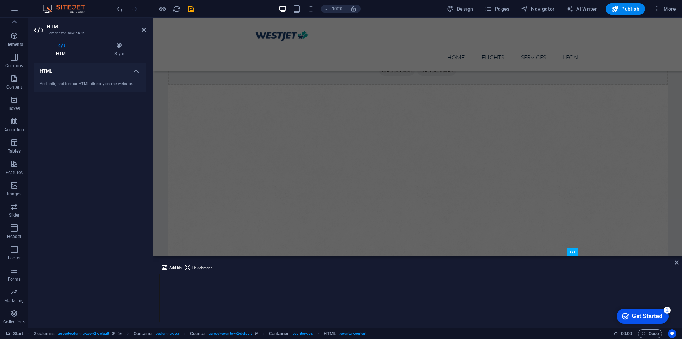
scroll to position [233, 0]
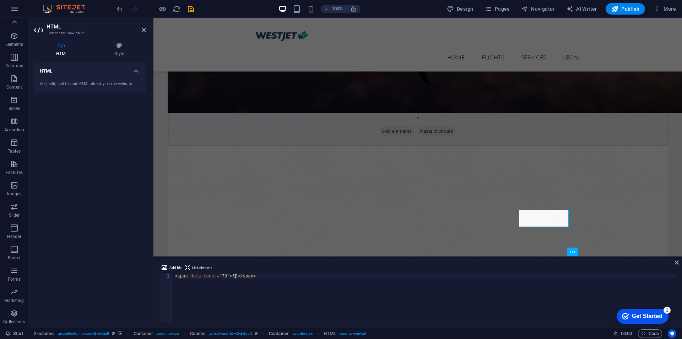
click at [236, 274] on div "< span data-count = "78" > 52 </ span >" at bounding box center [424, 302] width 503 height 58
type textarea "<span data-count="78">300+</span>"
click at [675, 259] on icon at bounding box center [677, 262] width 4 height 6
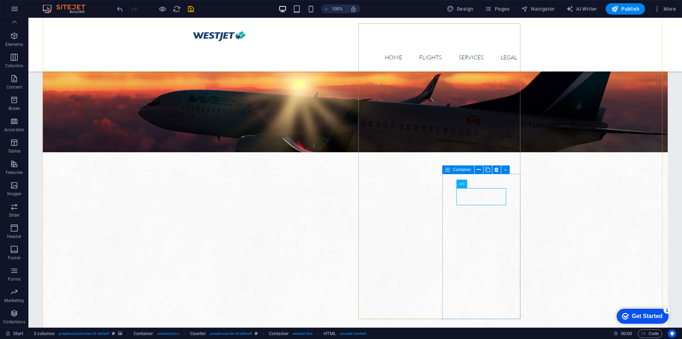
scroll to position [352, 0]
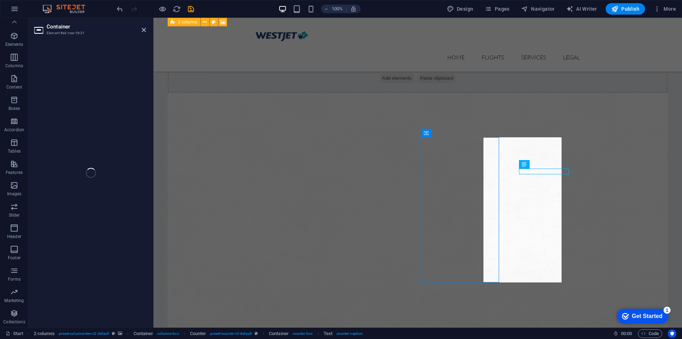
select select "clouds"
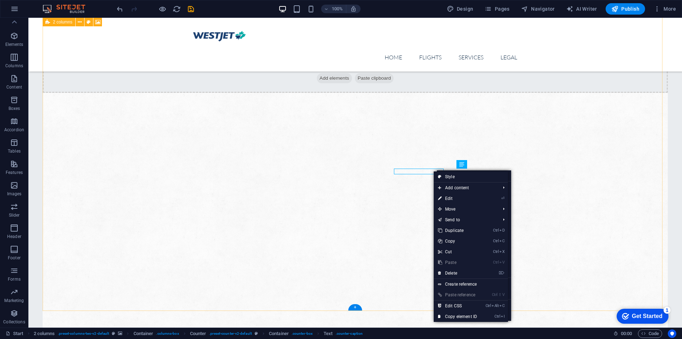
drag, startPoint x: 543, startPoint y: 164, endPoint x: 573, endPoint y: 184, distance: 35.8
click at [543, 164] on figure at bounding box center [356, 269] width 626 height 352
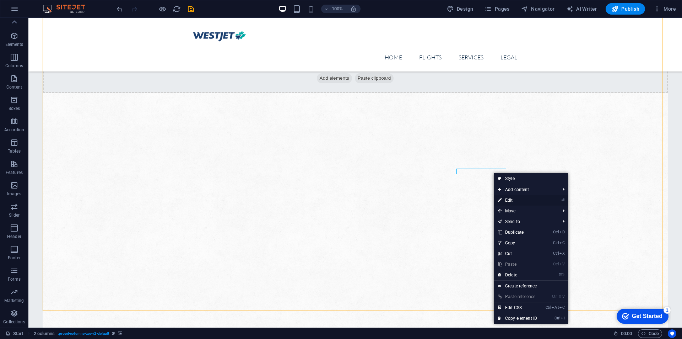
click at [510, 196] on link "⏎ Edit" at bounding box center [518, 200] width 48 height 11
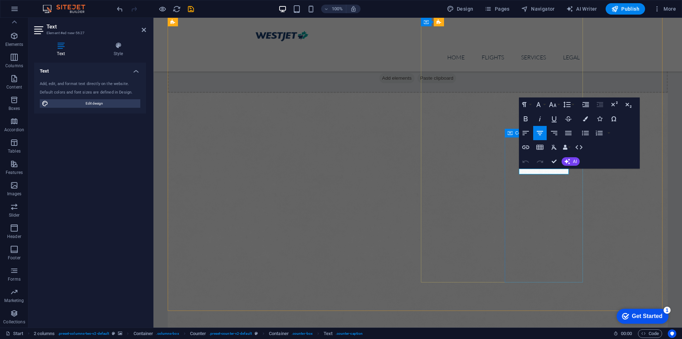
drag, startPoint x: 432, startPoint y: 166, endPoint x: 515, endPoint y: 172, distance: 83.4
click at [537, 133] on icon "button" at bounding box center [540, 133] width 9 height 9
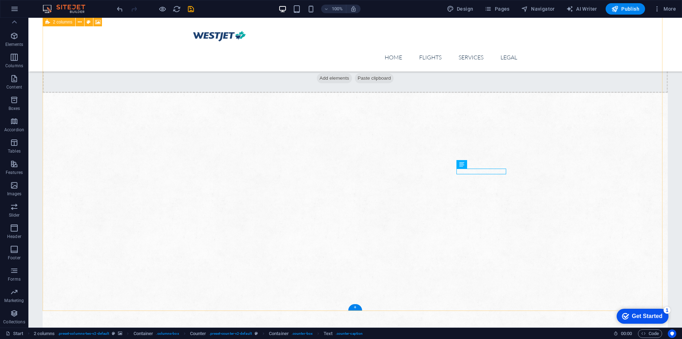
click at [544, 203] on figure at bounding box center [356, 269] width 626 height 352
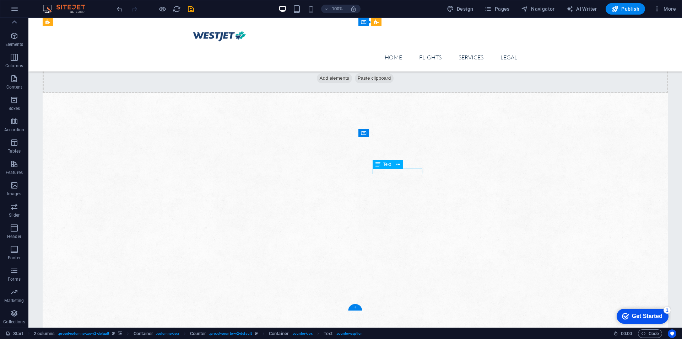
click at [285, 170] on figure at bounding box center [356, 269] width 626 height 352
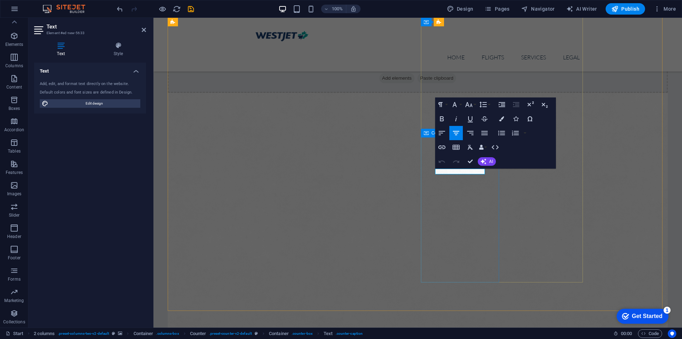
drag, startPoint x: 478, startPoint y: 172, endPoint x: 422, endPoint y: 175, distance: 56.9
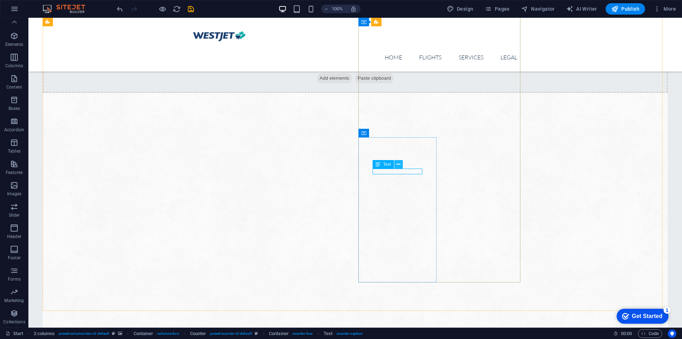
click at [400, 166] on icon at bounding box center [399, 164] width 4 height 7
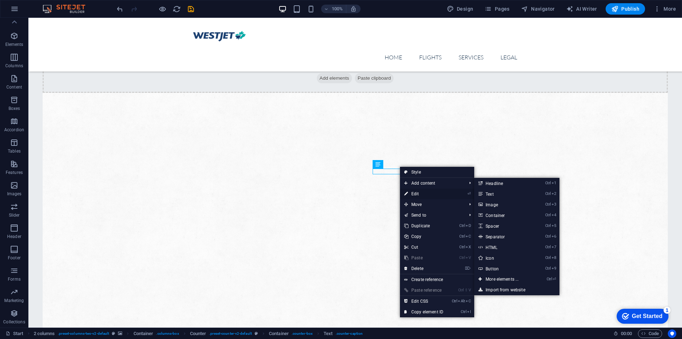
click at [425, 191] on link "⏎ Edit" at bounding box center [424, 193] width 48 height 11
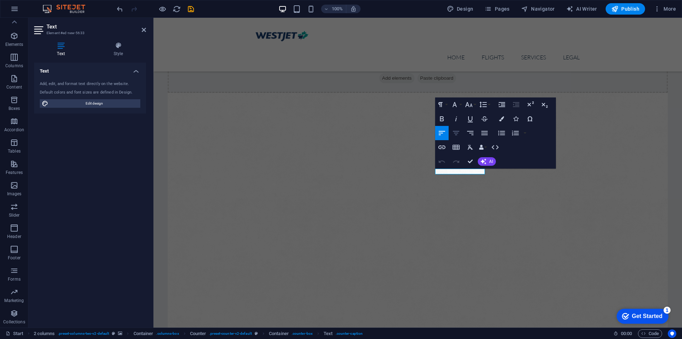
click at [458, 133] on icon "button" at bounding box center [456, 133] width 6 height 4
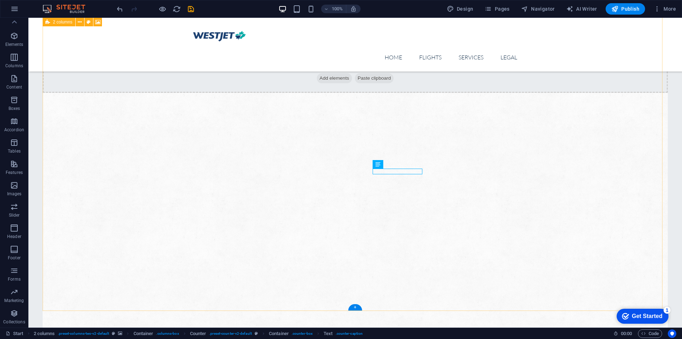
click at [583, 193] on figure at bounding box center [356, 269] width 626 height 352
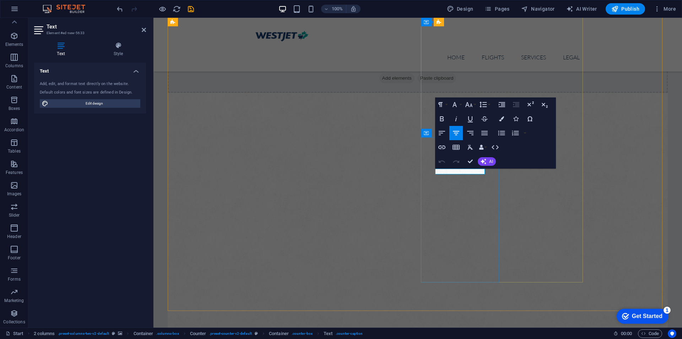
drag, startPoint x: 471, startPoint y: 164, endPoint x: 411, endPoint y: 184, distance: 63.4
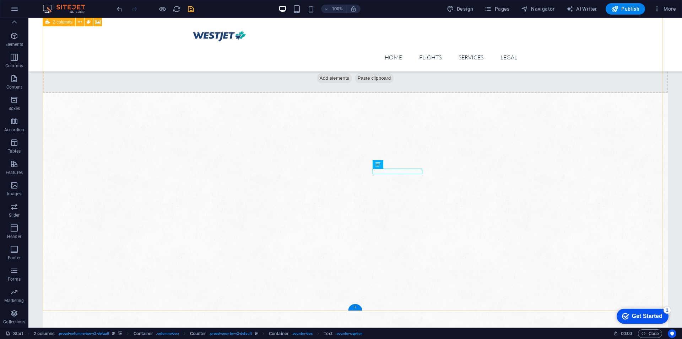
click at [573, 204] on figure at bounding box center [356, 269] width 626 height 352
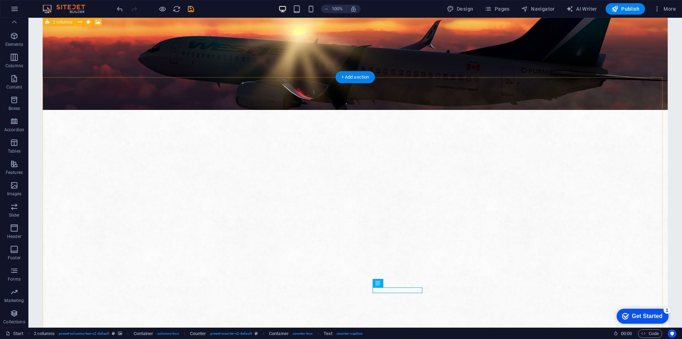
scroll to position [233, 0]
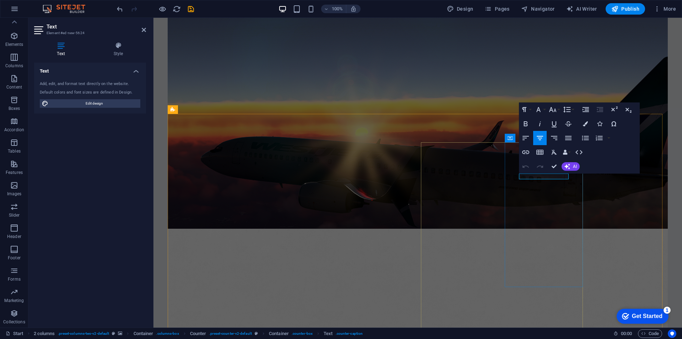
drag, startPoint x: 563, startPoint y: 174, endPoint x: 509, endPoint y: 167, distance: 54.5
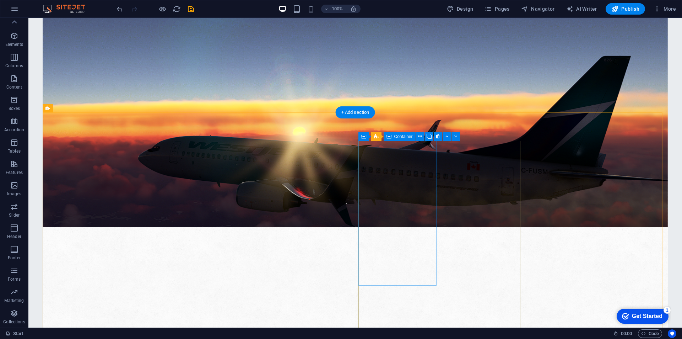
scroll to position [293, 0]
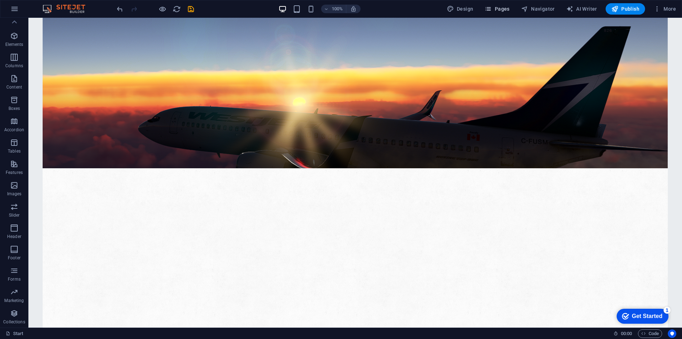
click at [511, 7] on button "Pages" at bounding box center [497, 8] width 31 height 11
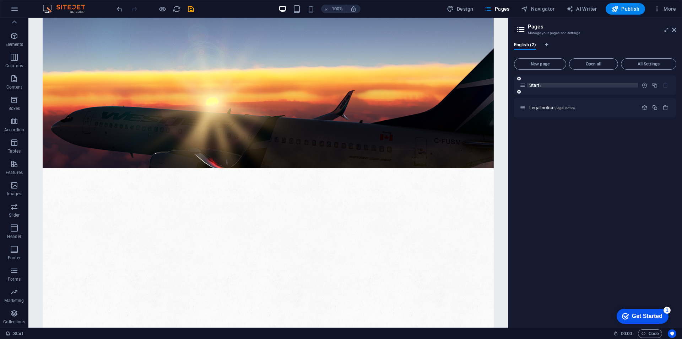
click at [549, 87] on p "Start /" at bounding box center [583, 85] width 107 height 5
click at [523, 84] on icon at bounding box center [523, 85] width 6 height 6
click at [523, 87] on icon at bounding box center [523, 85] width 6 height 6
click at [648, 84] on icon "button" at bounding box center [645, 85] width 6 height 6
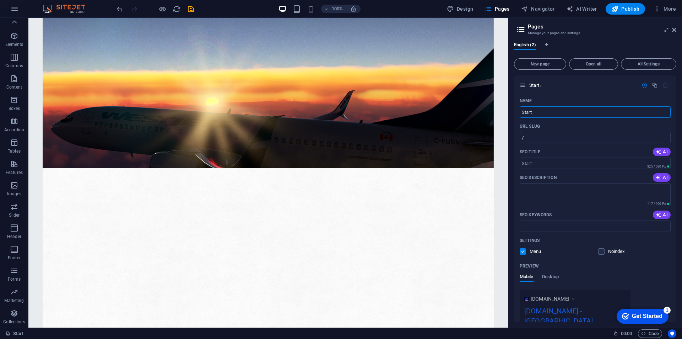
drag, startPoint x: 555, startPoint y: 117, endPoint x: 511, endPoint y: 117, distance: 44.1
click at [511, 117] on div "English (2) New page Open all All Settings Start / Name Start ​ URL SLUG / ​ SE…" at bounding box center [596, 181] width 174 height 291
type input "Home page"
type input "/home-page"
type input "Home"
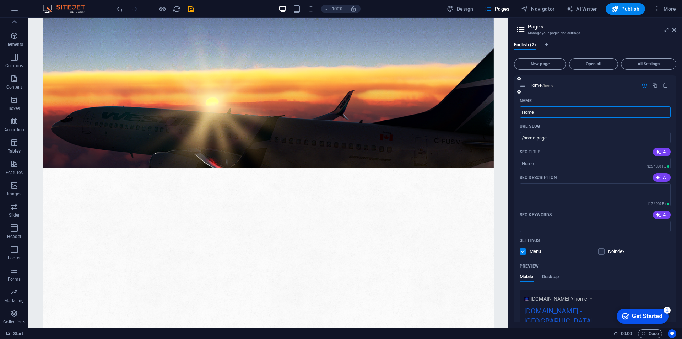
type input "/home"
type input "Home"
click at [599, 252] on label at bounding box center [602, 251] width 6 height 6
click at [0, 0] on input "checkbox" at bounding box center [0, 0] width 0 height 0
click at [556, 277] on span "Desktop" at bounding box center [550, 277] width 17 height 10
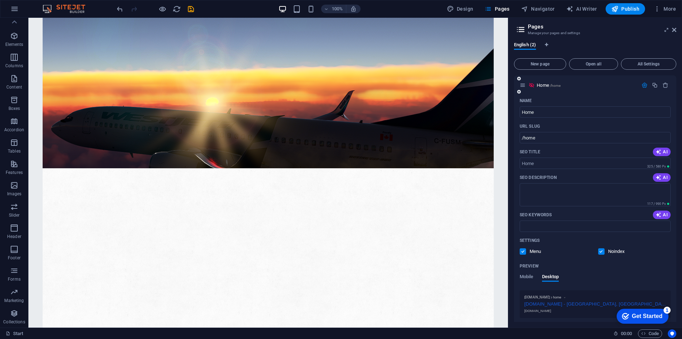
scroll to position [50, 0]
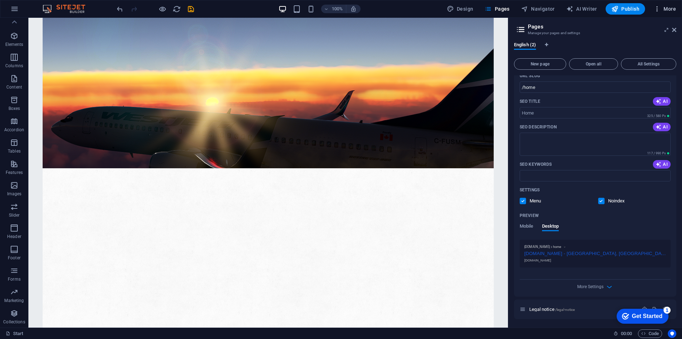
click at [668, 9] on span "More" at bounding box center [665, 8] width 22 height 7
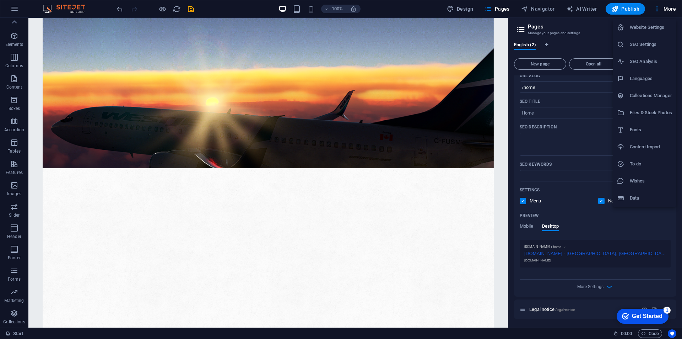
click at [654, 29] on h6 "Website Settings" at bounding box center [651, 27] width 42 height 9
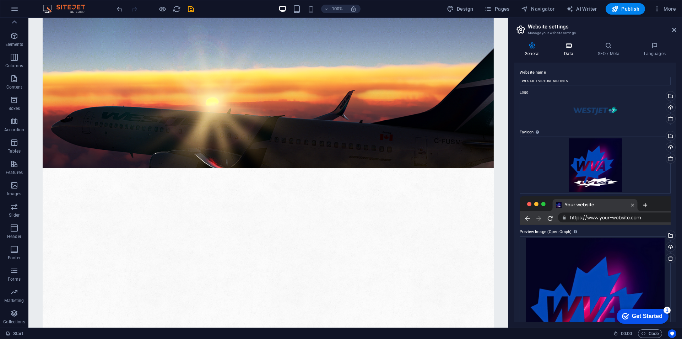
click at [565, 50] on h4 "Data" at bounding box center [570, 49] width 34 height 15
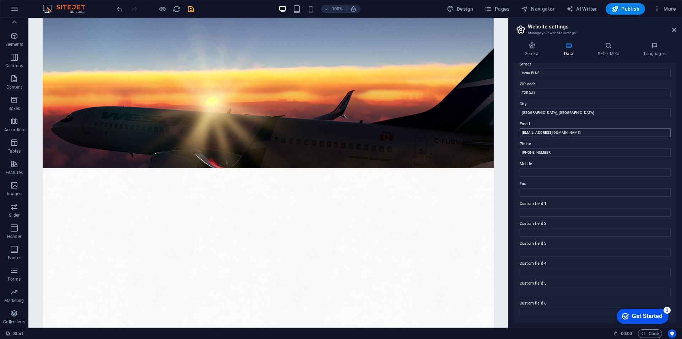
scroll to position [0, 0]
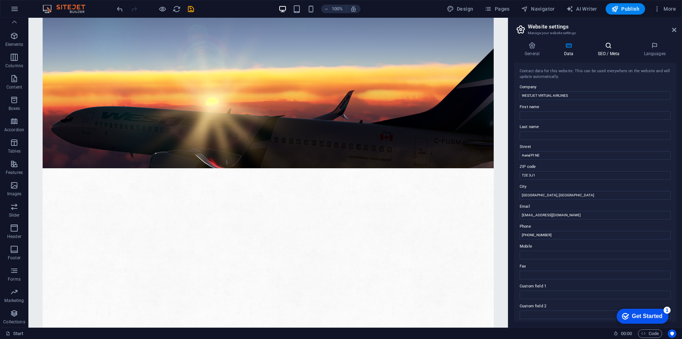
click at [608, 47] on icon at bounding box center [608, 45] width 43 height 7
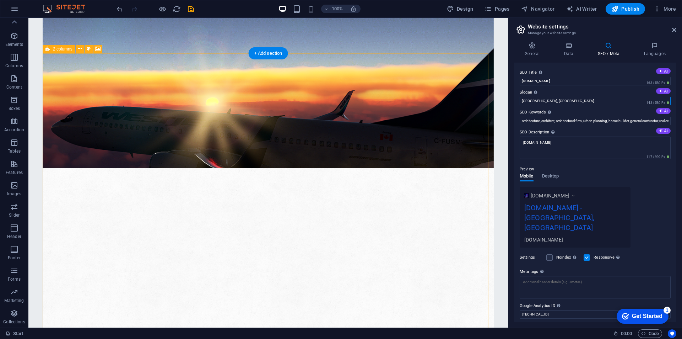
drag, startPoint x: 586, startPoint y: 119, endPoint x: 457, endPoint y: 101, distance: 129.9
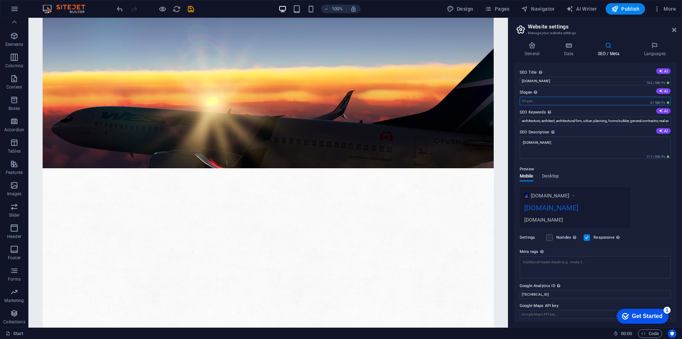
scroll to position [2, 0]
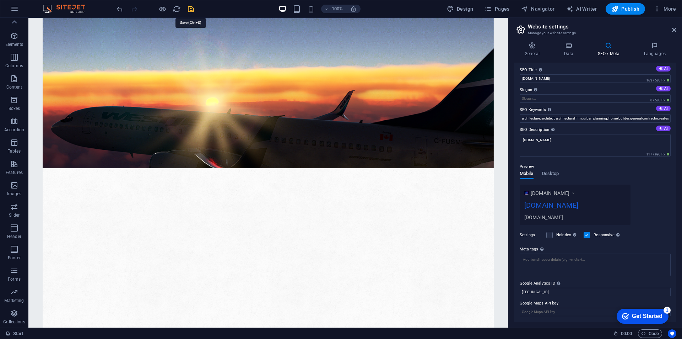
click at [191, 11] on icon "save" at bounding box center [191, 9] width 8 height 8
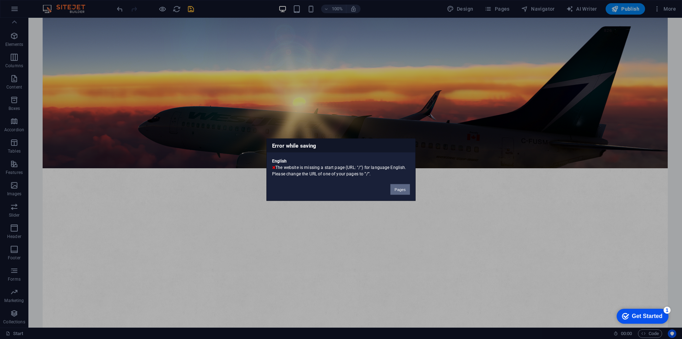
click at [397, 190] on button "Pages" at bounding box center [401, 189] width 20 height 11
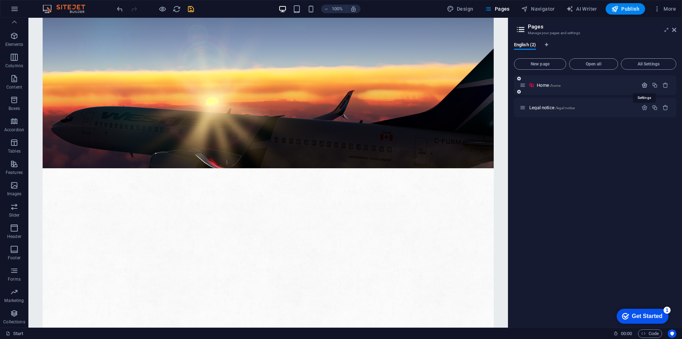
click at [647, 84] on icon "button" at bounding box center [645, 85] width 6 height 6
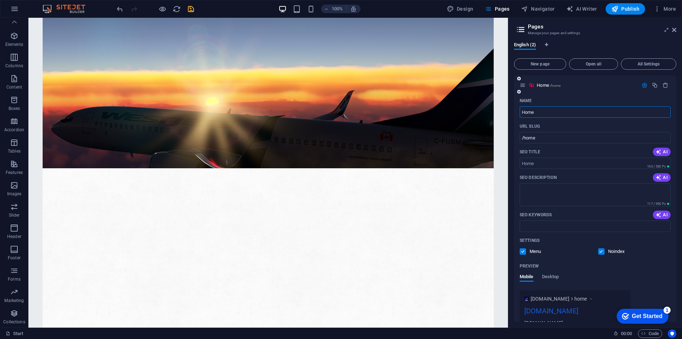
click at [521, 112] on input "Home" at bounding box center [595, 111] width 151 height 11
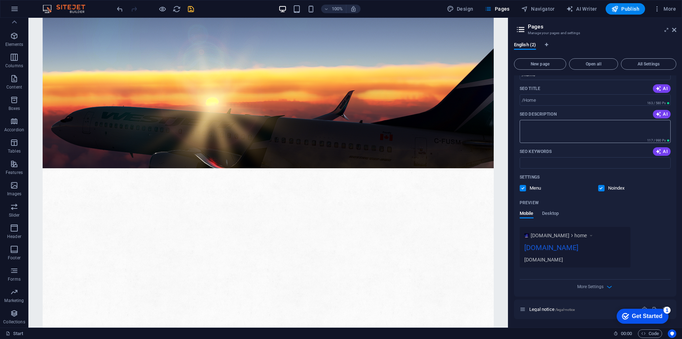
scroll to position [4, 0]
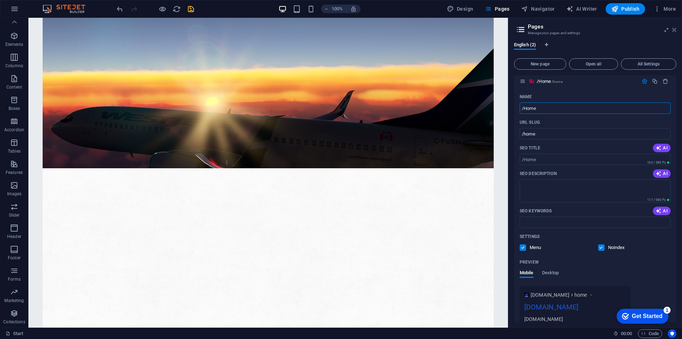
type input "/Home"
click at [675, 28] on icon at bounding box center [675, 30] width 4 height 6
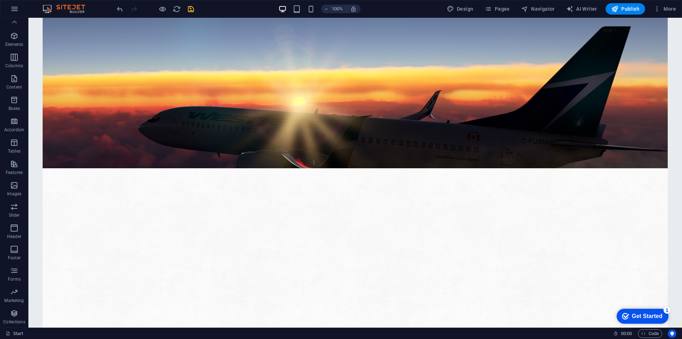
click at [194, 9] on icon "save" at bounding box center [191, 9] width 8 height 8
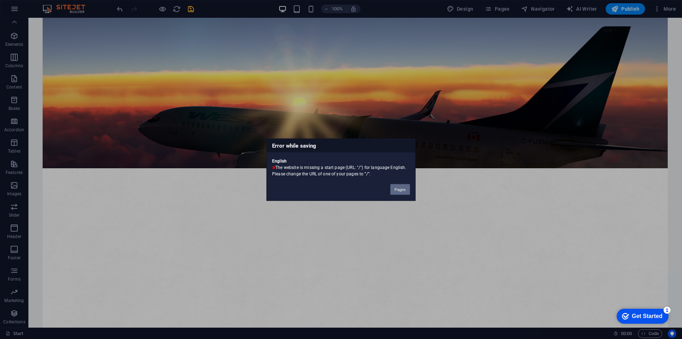
click at [404, 190] on button "Pages" at bounding box center [401, 189] width 20 height 11
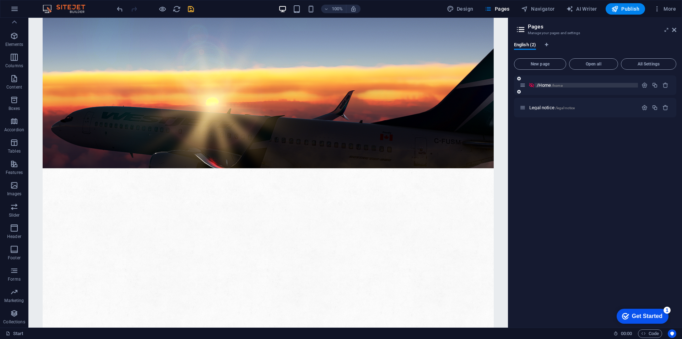
click at [558, 84] on span "/home" at bounding box center [557, 86] width 11 height 4
click at [648, 86] on icon "button" at bounding box center [645, 85] width 6 height 6
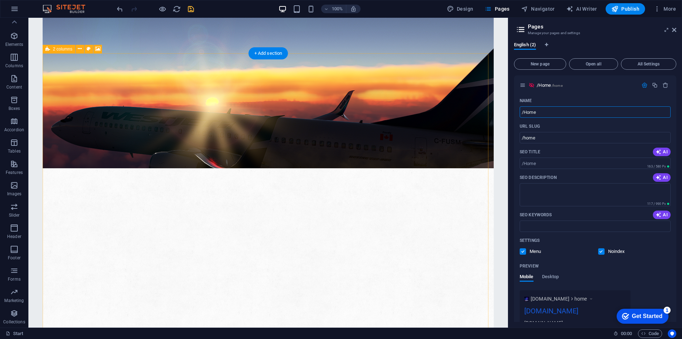
drag, startPoint x: 580, startPoint y: 131, endPoint x: 473, endPoint y: 113, distance: 108.5
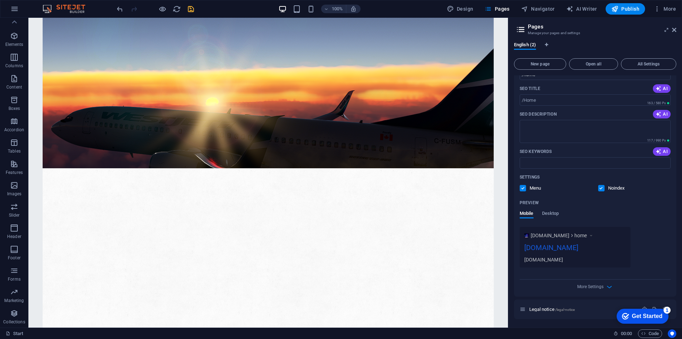
click at [604, 181] on div "Settings" at bounding box center [595, 176] width 151 height 11
click at [602, 185] on label at bounding box center [602, 188] width 6 height 6
click at [0, 0] on input "checkbox" at bounding box center [0, 0] width 0 height 0
click at [590, 287] on span "More Settings" at bounding box center [591, 286] width 26 height 5
click at [599, 287] on span "More Settings" at bounding box center [591, 289] width 26 height 5
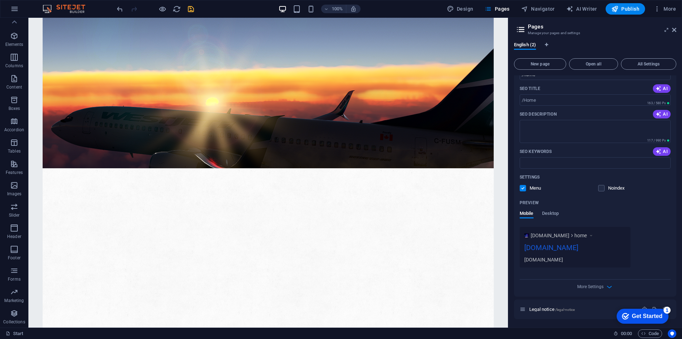
scroll to position [4, 0]
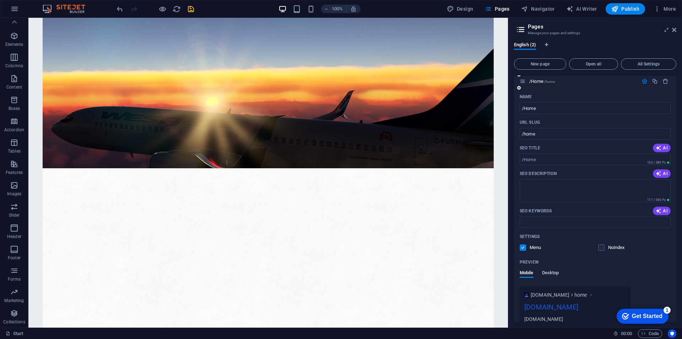
click at [552, 273] on span "Desktop" at bounding box center [550, 273] width 17 height 10
click at [530, 42] on span "English (2)" at bounding box center [525, 46] width 22 height 10
click at [642, 81] on icon "button" at bounding box center [645, 81] width 6 height 6
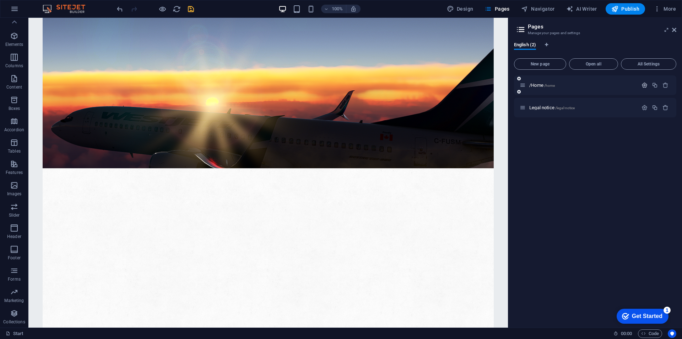
scroll to position [0, 0]
click at [574, 110] on div "Legal notice /legal-notice" at bounding box center [579, 107] width 118 height 8
click at [579, 108] on p "Legal notice /legal-notice" at bounding box center [583, 107] width 107 height 5
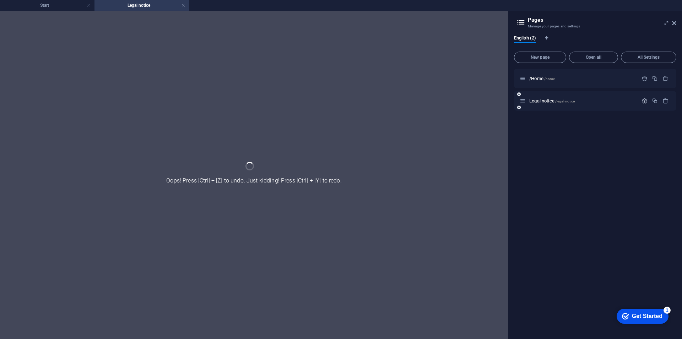
click at [643, 101] on icon "button" at bounding box center [645, 101] width 6 height 6
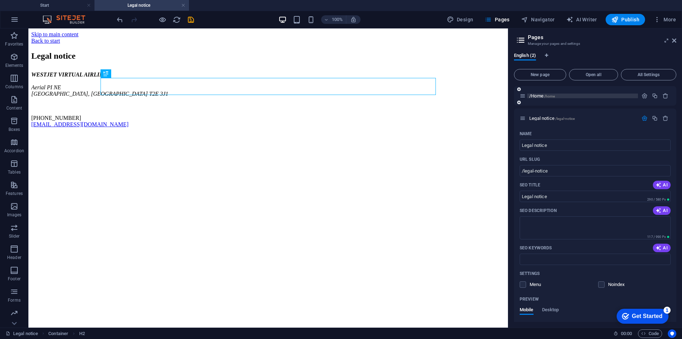
click at [547, 97] on span "/home" at bounding box center [550, 96] width 11 height 4
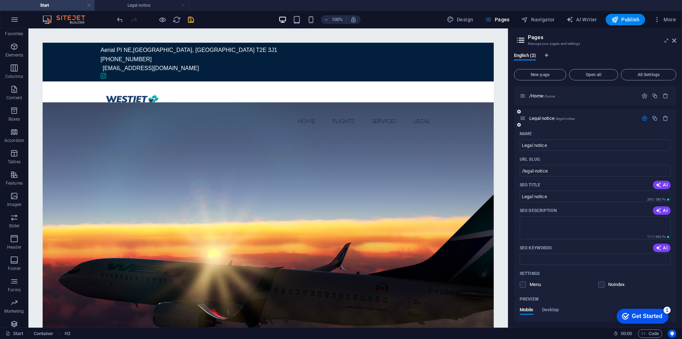
scroll to position [293, 0]
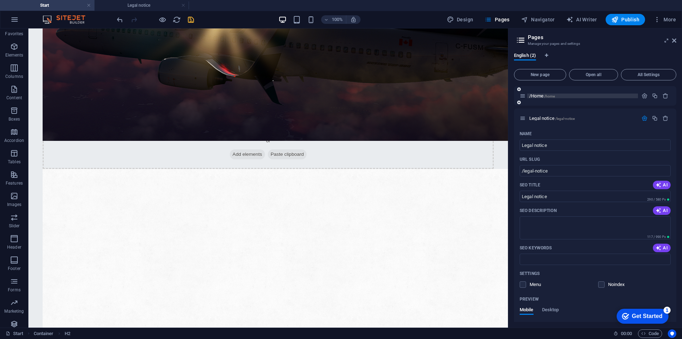
click at [570, 97] on p "/Home /home" at bounding box center [583, 95] width 107 height 5
click at [586, 103] on div "/Home /home" at bounding box center [595, 96] width 162 height 20
click at [644, 97] on icon "button" at bounding box center [645, 96] width 6 height 6
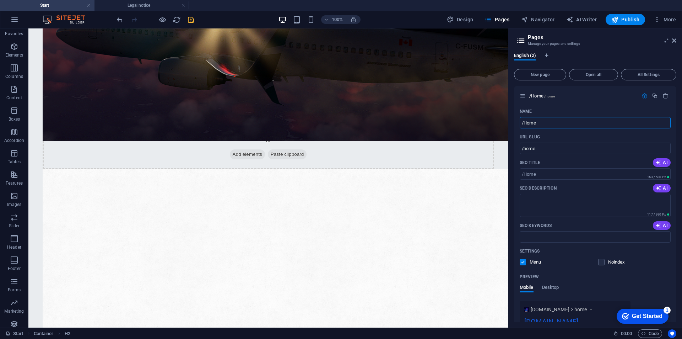
drag, startPoint x: 579, startPoint y: 154, endPoint x: 488, endPoint y: 125, distance: 95.2
type input "home"
type input "/"
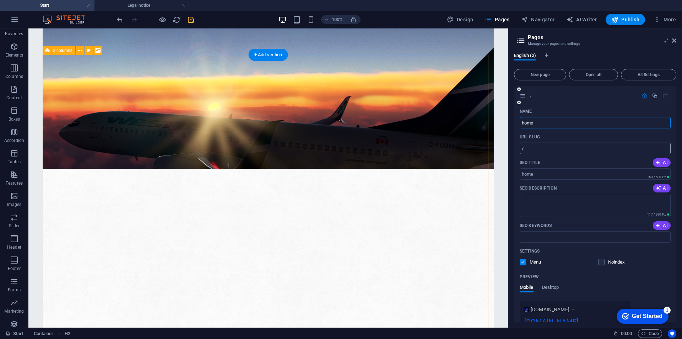
click at [542, 149] on input "/" at bounding box center [595, 148] width 151 height 11
type input "home"
type input "/home"
click at [678, 39] on aside "Pages Manage your pages and settings English (2) New page Open all All Settings…" at bounding box center [595, 177] width 174 height 299
click at [676, 41] on icon at bounding box center [675, 41] width 4 height 6
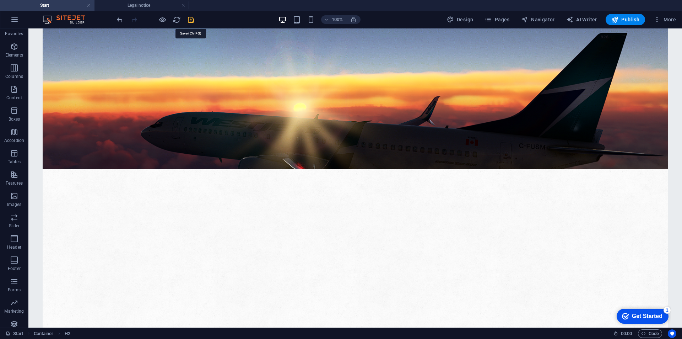
click at [193, 22] on icon "save" at bounding box center [191, 20] width 8 height 8
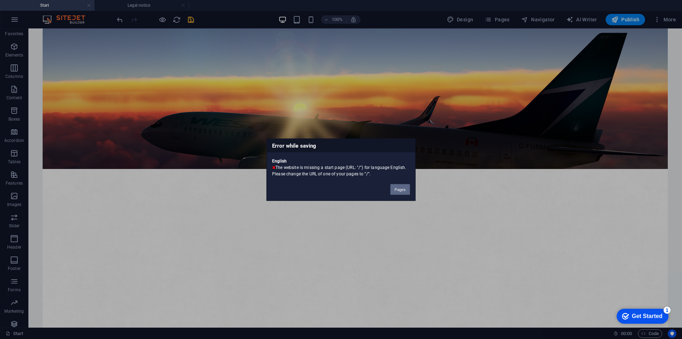
click at [398, 189] on button "Pages" at bounding box center [401, 189] width 20 height 11
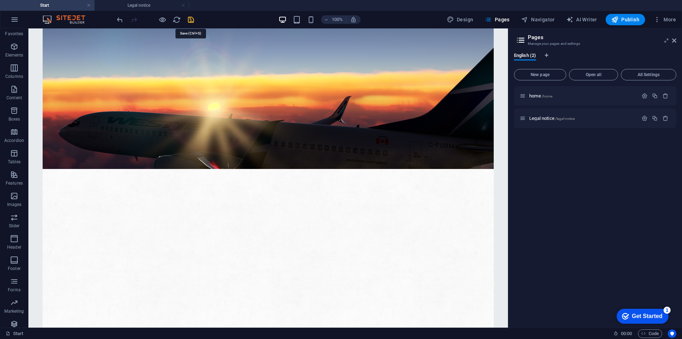
click at [189, 20] on icon "save" at bounding box center [191, 20] width 8 height 8
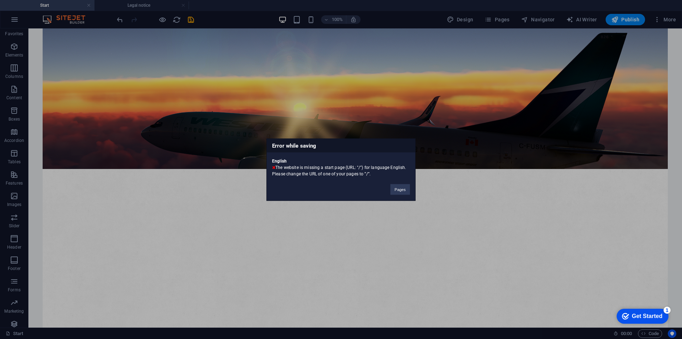
click at [410, 192] on div "Pages" at bounding box center [400, 186] width 30 height 18
drag, startPoint x: 399, startPoint y: 190, endPoint x: 270, endPoint y: 86, distance: 165.3
click at [399, 190] on button "Pages" at bounding box center [401, 189] width 20 height 11
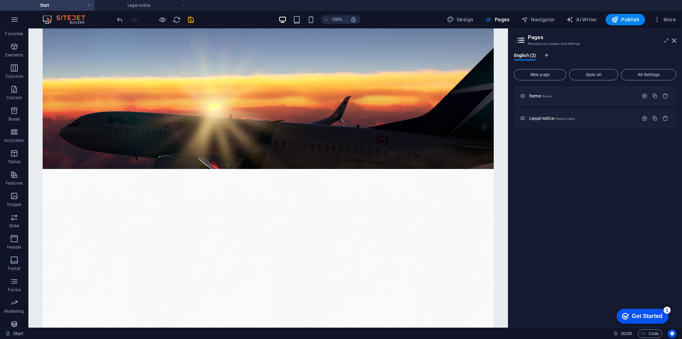
click at [156, 20] on div at bounding box center [156, 19] width 80 height 11
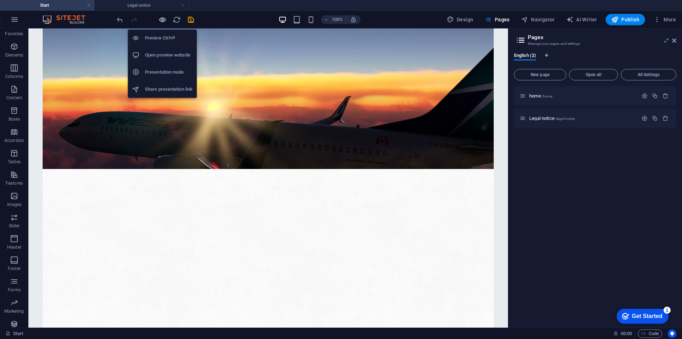
click at [160, 19] on icon "button" at bounding box center [163, 20] width 8 height 8
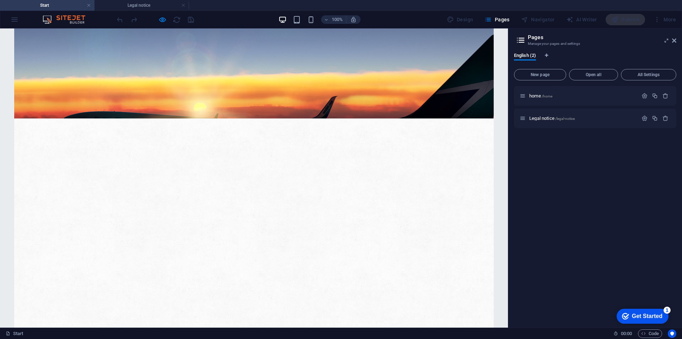
click at [119, 21] on div at bounding box center [156, 19] width 80 height 11
click at [184, 7] on link at bounding box center [183, 5] width 4 height 7
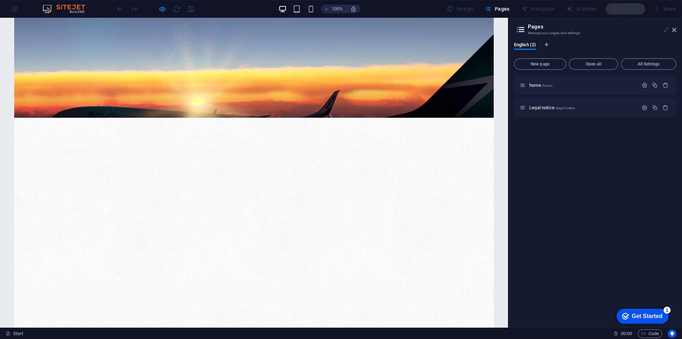
click at [667, 32] on icon at bounding box center [667, 30] width 0 height 6
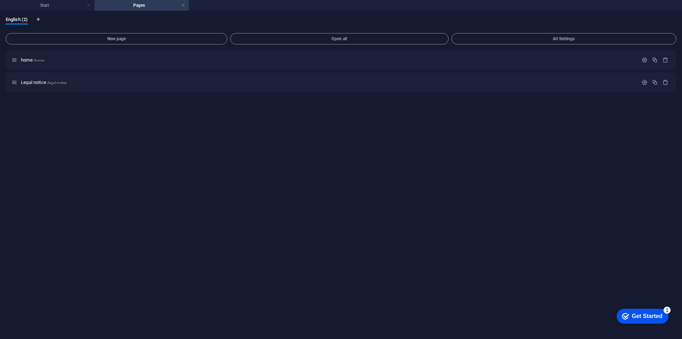
scroll to position [0, 0]
click at [570, 39] on span "All Settings" at bounding box center [564, 39] width 219 height 4
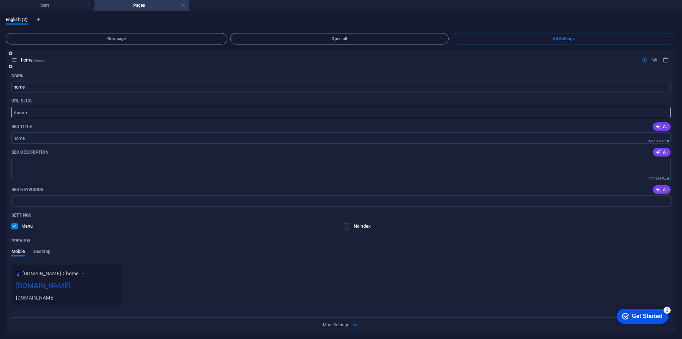
click at [39, 113] on input "/home" at bounding box center [341, 112] width 660 height 11
click at [642, 61] on icon "button" at bounding box center [645, 60] width 6 height 6
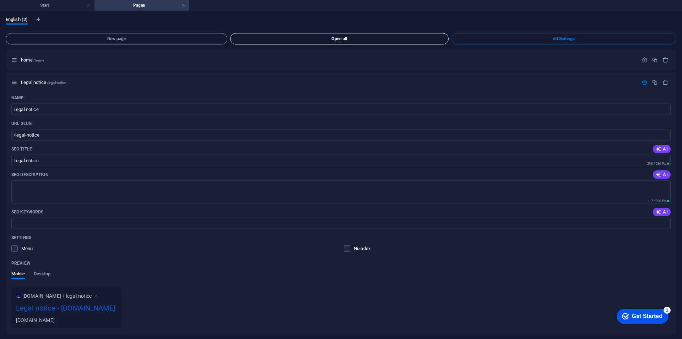
click at [364, 37] on span "Open all" at bounding box center [340, 39] width 212 height 4
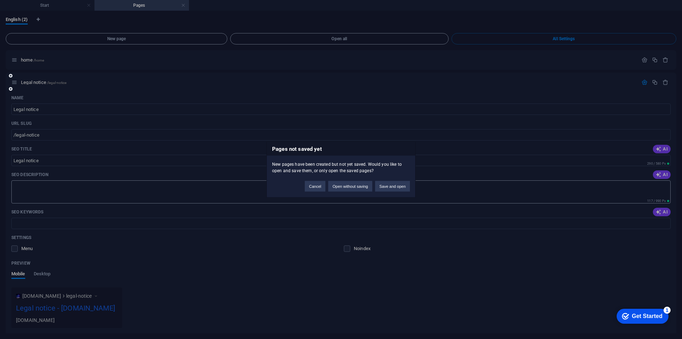
click at [385, 184] on button "Save and open" at bounding box center [392, 186] width 35 height 11
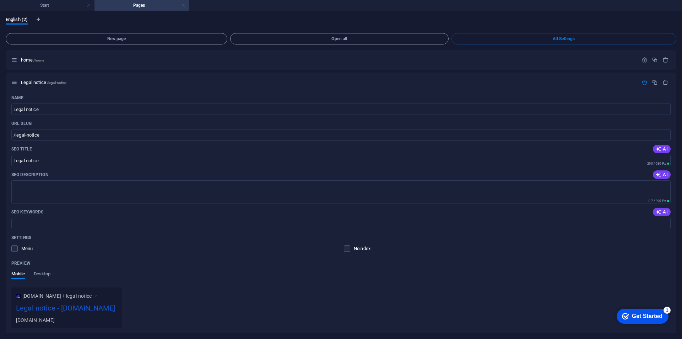
click at [182, 7] on link at bounding box center [183, 5] width 4 height 7
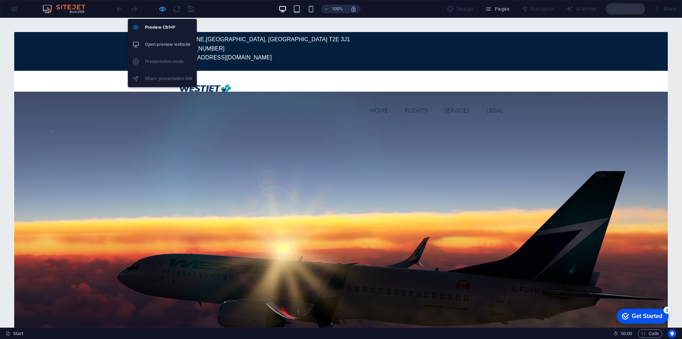
click at [163, 10] on icon "button" at bounding box center [163, 9] width 8 height 8
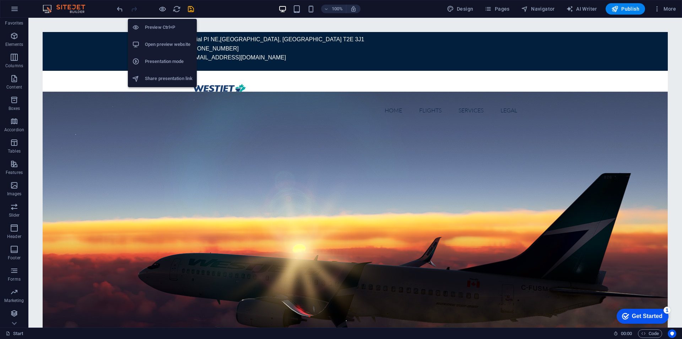
click at [161, 47] on h6 "Open preview website" at bounding box center [169, 44] width 48 height 9
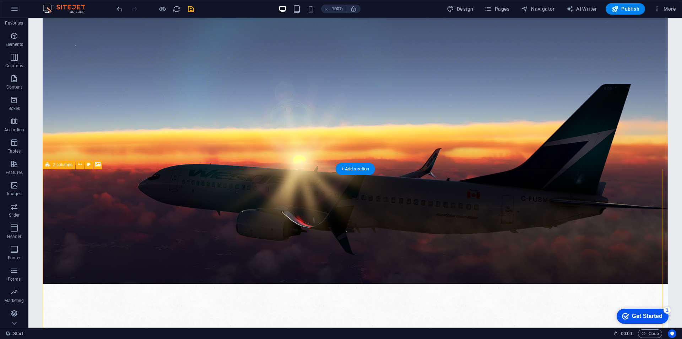
scroll to position [296, 0]
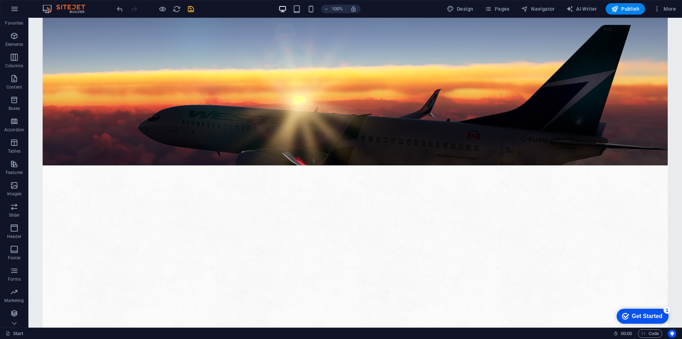
click at [191, 12] on icon "save" at bounding box center [191, 9] width 8 height 8
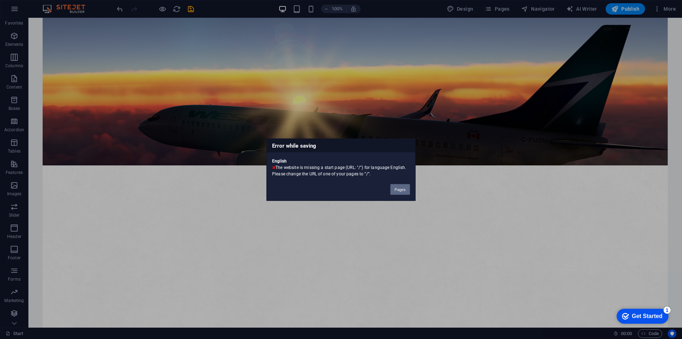
click at [405, 188] on button "Pages" at bounding box center [401, 189] width 20 height 11
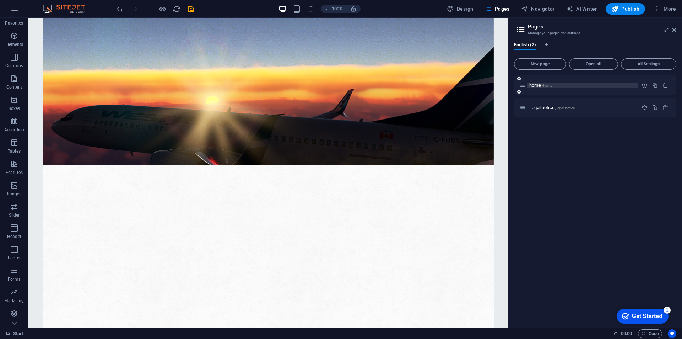
click at [542, 86] on span "/home" at bounding box center [547, 86] width 11 height 4
drag, startPoint x: 549, startPoint y: 84, endPoint x: 548, endPoint y: 76, distance: 7.5
click at [549, 79] on div "home /home" at bounding box center [595, 85] width 162 height 20
click at [640, 86] on button "button" at bounding box center [645, 85] width 10 height 6
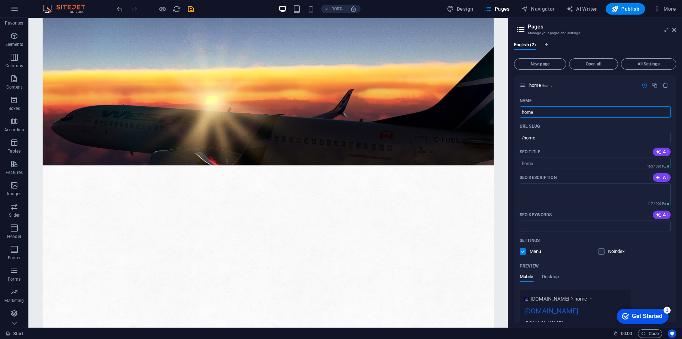
drag, startPoint x: 568, startPoint y: 131, endPoint x: 502, endPoint y: 113, distance: 68.0
type input "Hom"
type input "/"
type input "Home"
type input "/home"
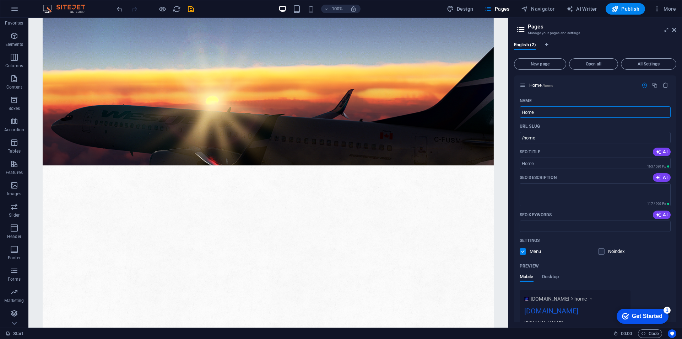
drag, startPoint x: 574, startPoint y: 134, endPoint x: 491, endPoint y: 116, distance: 84.4
type input "Home"
click at [116, 10] on icon "undo" at bounding box center [120, 9] width 8 height 8
type input "/"
click at [116, 10] on icon "undo" at bounding box center [120, 9] width 8 height 8
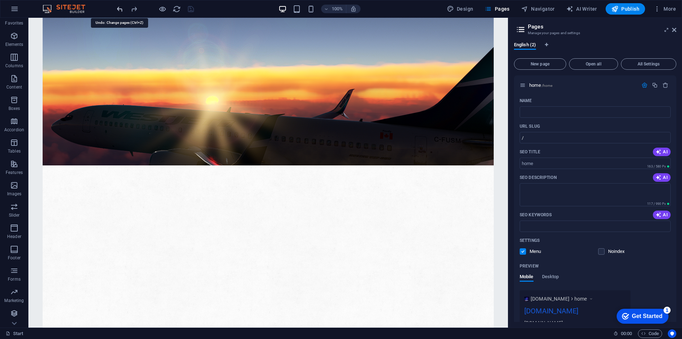
type input "home"
type input "/home"
click at [116, 10] on icon "undo" at bounding box center [120, 9] width 8 height 8
type input "/"
click at [116, 10] on icon "undo" at bounding box center [120, 9] width 8 height 8
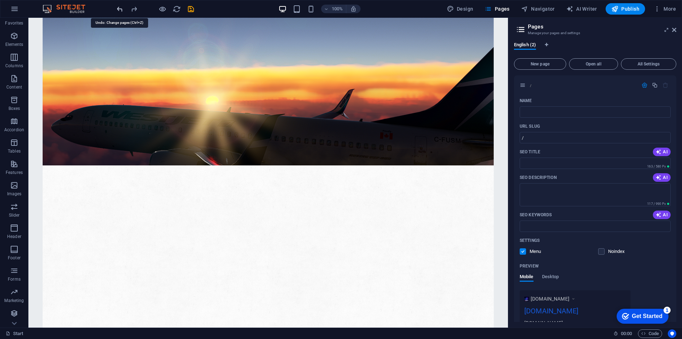
type input "/Home"
type input "/home"
click at [116, 10] on icon "undo" at bounding box center [120, 9] width 8 height 8
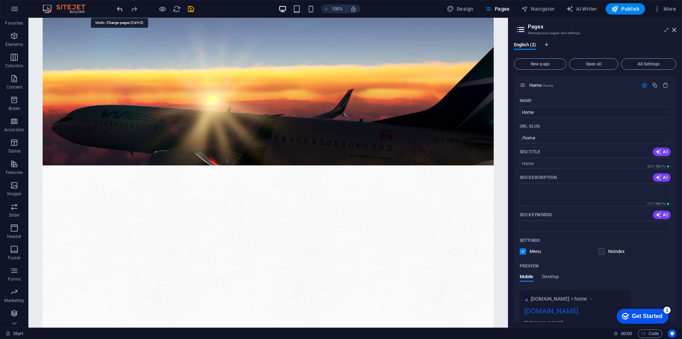
click at [116, 10] on icon "undo" at bounding box center [120, 9] width 8 height 8
type input "Home page"
type input "/home-page"
click at [116, 10] on icon "undo" at bounding box center [120, 9] width 8 height 8
type input "/"
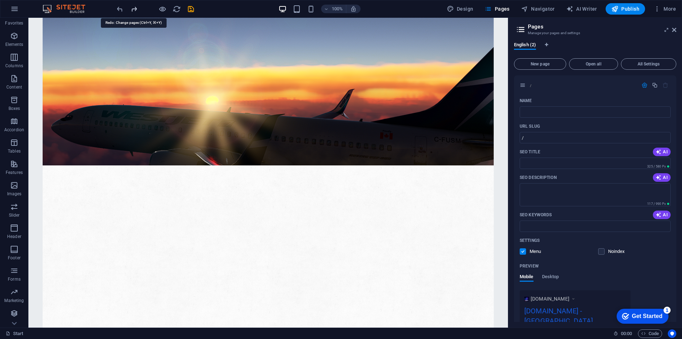
click at [136, 13] on icon "redo" at bounding box center [134, 9] width 8 height 8
type input "Home page"
type input "/home-page"
click at [675, 32] on icon at bounding box center [675, 30] width 4 height 6
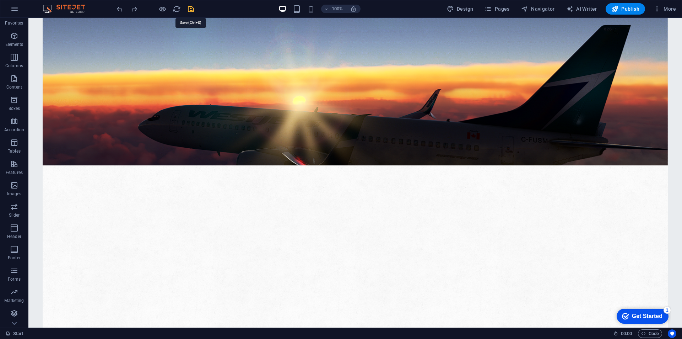
click at [189, 11] on icon "save" at bounding box center [191, 9] width 8 height 8
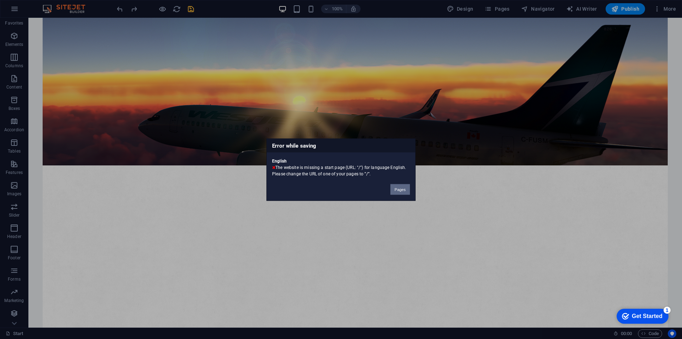
click at [396, 185] on button "Pages" at bounding box center [401, 189] width 20 height 11
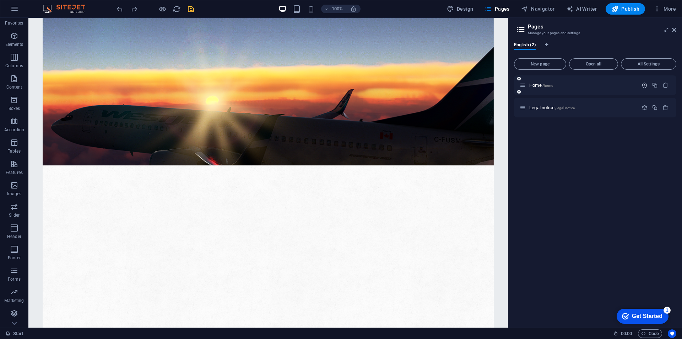
click at [642, 87] on icon "button" at bounding box center [645, 85] width 6 height 6
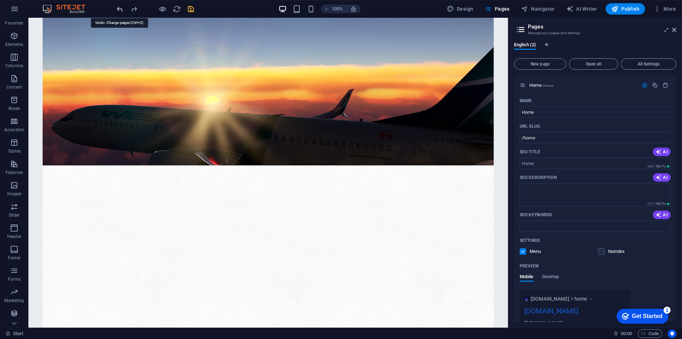
click at [118, 10] on icon "undo" at bounding box center [120, 9] width 8 height 8
type input "/"
click at [118, 10] on icon "undo" at bounding box center [120, 9] width 8 height 8
type input "Start"
click at [118, 10] on icon "undo" at bounding box center [120, 9] width 8 height 8
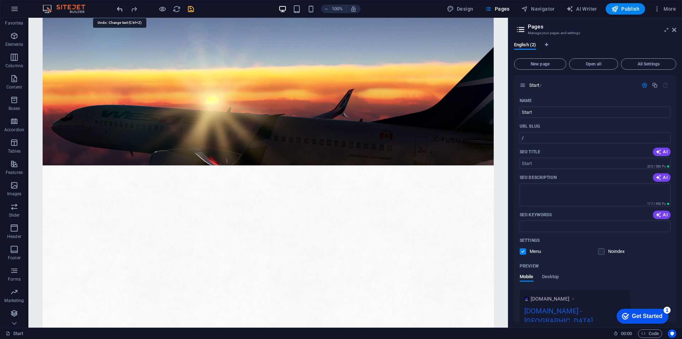
click at [118, 10] on icon "undo" at bounding box center [120, 9] width 8 height 8
click at [192, 7] on icon "save" at bounding box center [191, 9] width 8 height 8
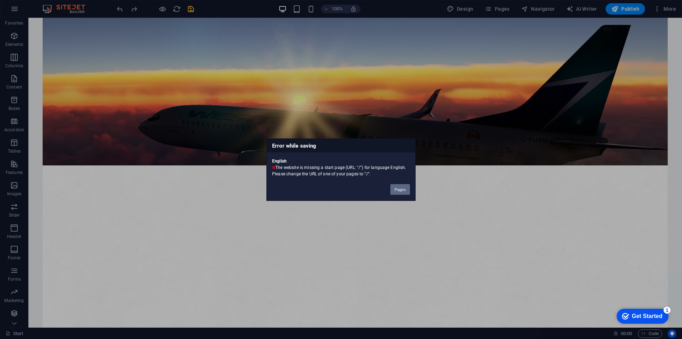
click at [399, 190] on button "Pages" at bounding box center [401, 189] width 20 height 11
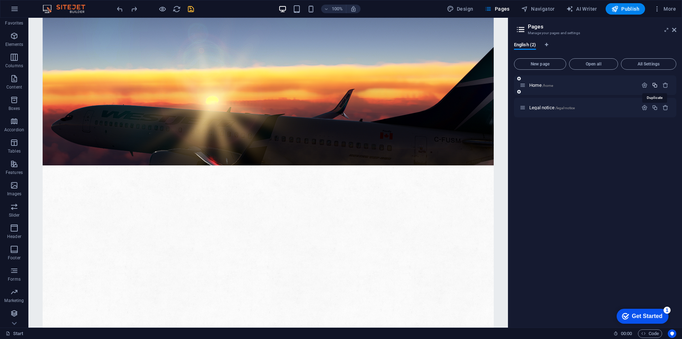
click at [658, 85] on icon "button" at bounding box center [655, 85] width 6 height 6
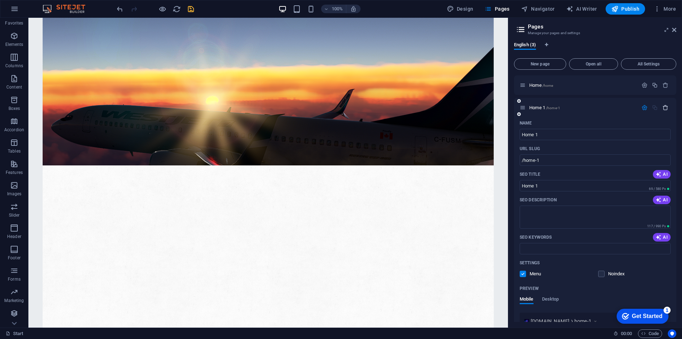
click at [663, 107] on icon "button" at bounding box center [666, 108] width 6 height 6
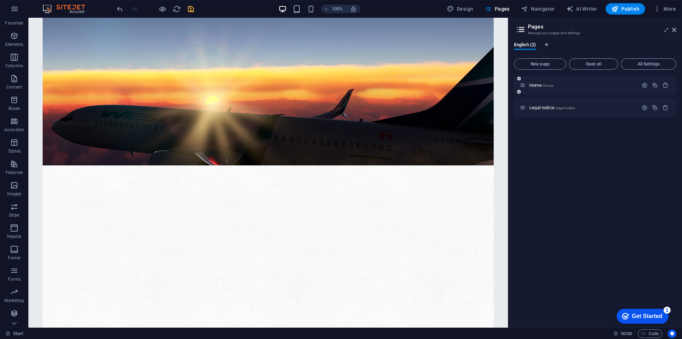
click at [571, 88] on div "Home /home" at bounding box center [579, 85] width 118 height 8
click at [571, 86] on p "Home /home" at bounding box center [583, 85] width 107 height 5
click at [644, 86] on icon "button" at bounding box center [645, 85] width 6 height 6
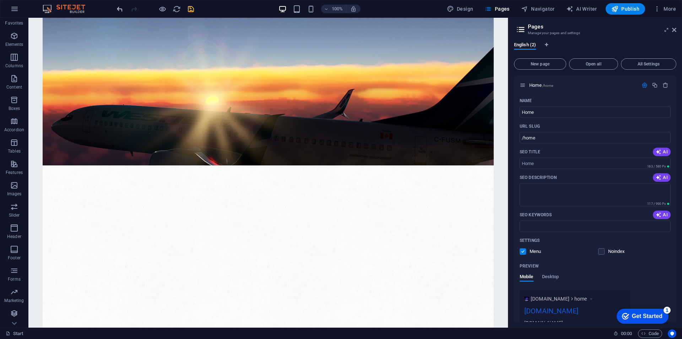
click at [117, 10] on icon "undo" at bounding box center [120, 9] width 8 height 8
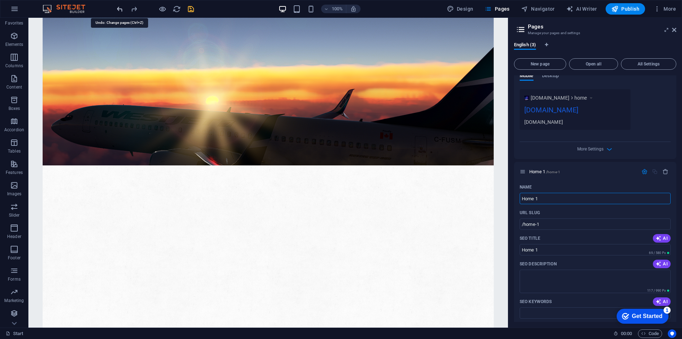
click at [117, 10] on icon "undo" at bounding box center [120, 9] width 8 height 8
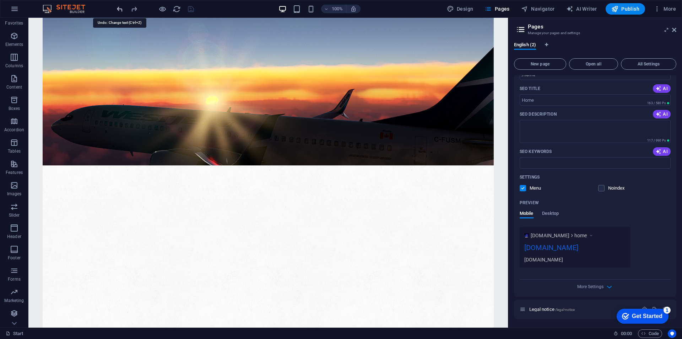
scroll to position [63, 0]
click at [117, 10] on icon "undo" at bounding box center [120, 9] width 8 height 8
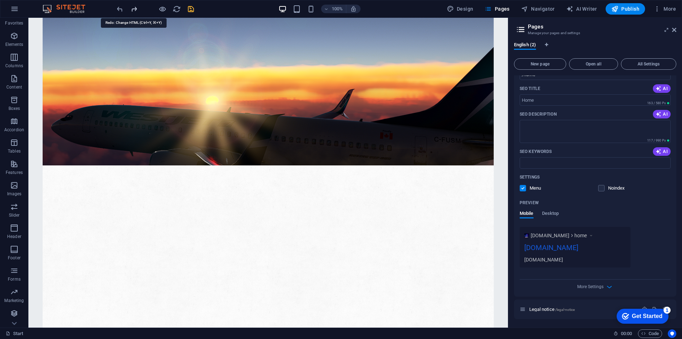
click at [133, 10] on icon "redo" at bounding box center [134, 9] width 8 height 8
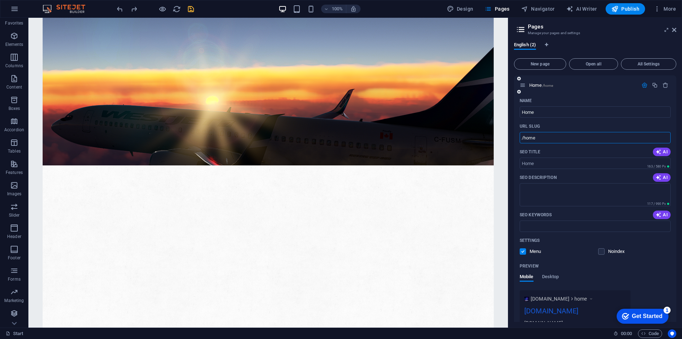
drag, startPoint x: 552, startPoint y: 141, endPoint x: 524, endPoint y: 145, distance: 28.0
click at [524, 145] on div "Name Home ​ URL SLUG /home ​ SEO Title AI ​ 163 / 580 Px SEO Description AI ​ 1…" at bounding box center [595, 227] width 162 height 265
type input "/"
drag, startPoint x: 577, startPoint y: 127, endPoint x: 504, endPoint y: 117, distance: 72.8
click at [533, 138] on input "/" at bounding box center [595, 137] width 151 height 11
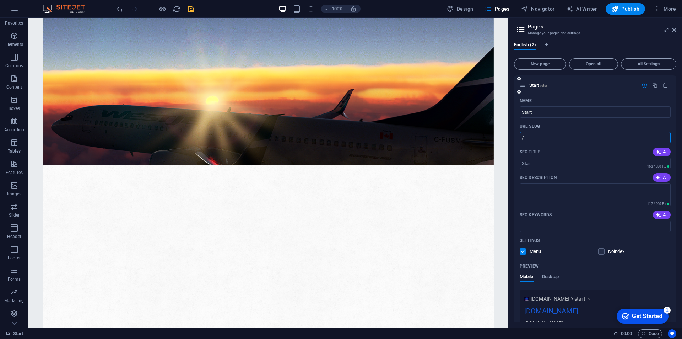
type input "Start"
type input "/start"
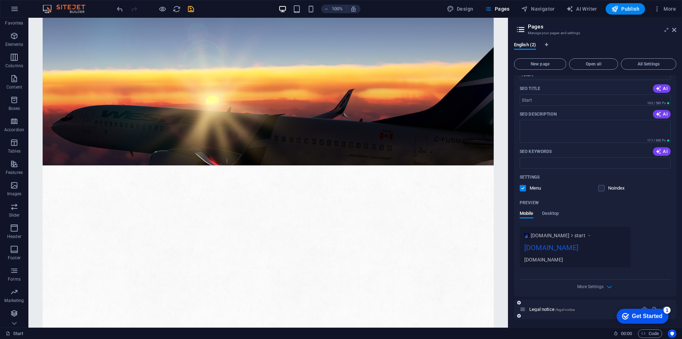
click at [568, 319] on div "Legal notice /legal-notice" at bounding box center [595, 309] width 162 height 20
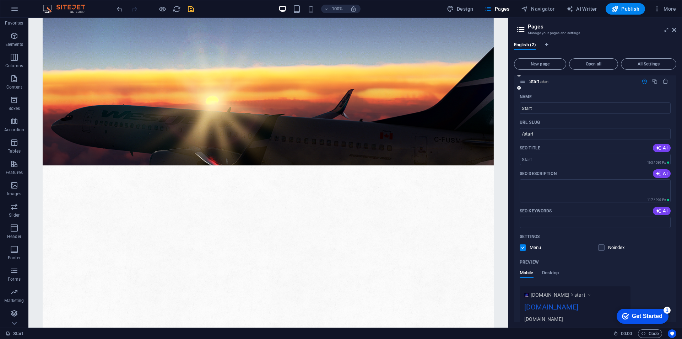
click at [547, 143] on div "SEO Title AI" at bounding box center [595, 147] width 151 height 11
click at [539, 109] on input "Start" at bounding box center [595, 107] width 151 height 11
type input "Start page"
type input "/start-page"
type input "Start page"
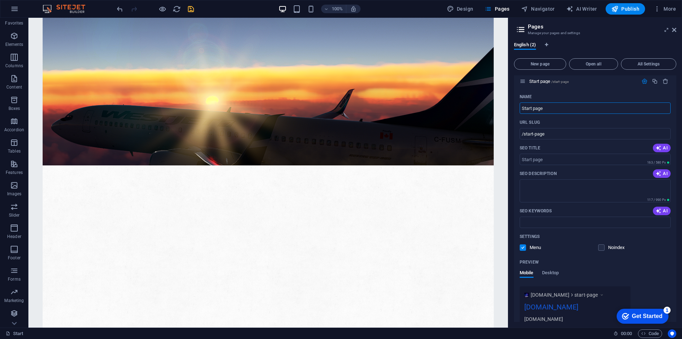
click at [550, 46] on div "English (2)" at bounding box center [595, 49] width 162 height 14
click at [549, 46] on span "Language Tabs" at bounding box center [547, 45] width 4 height 4
select select "41"
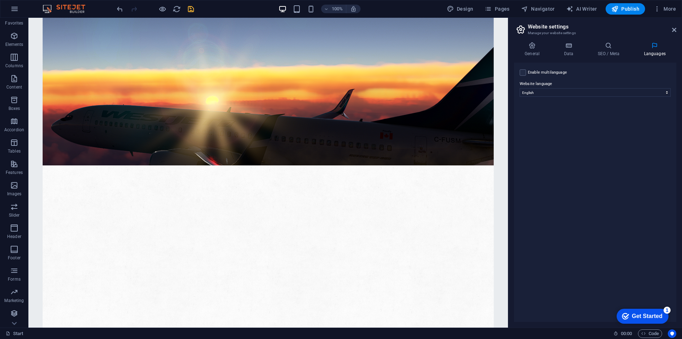
click at [515, 73] on div "Enable multilanguage To disable multilanguage delete all languages until only o…" at bounding box center [595, 192] width 162 height 259
click at [527, 72] on div "Enable multilanguage To disable multilanguage delete all languages until only o…" at bounding box center [595, 72] width 151 height 9
click at [527, 73] on div "Enable multilanguage To disable multilanguage delete all languages until only o…" at bounding box center [595, 72] width 151 height 9
click at [526, 73] on div "Enable multilanguage To disable multilanguage delete all languages until only o…" at bounding box center [595, 72] width 151 height 9
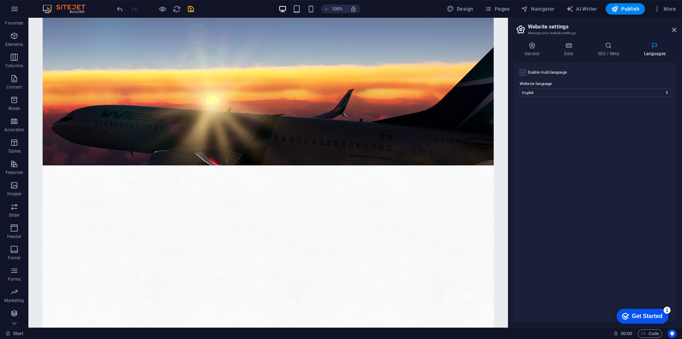
click at [523, 74] on label at bounding box center [523, 72] width 6 height 6
click at [0, 0] on input "Enable multilanguage To disable multilanguage delete all languages until only o…" at bounding box center [0, 0] width 0 height 0
select select
click at [526, 72] on label at bounding box center [523, 72] width 6 height 6
click at [0, 0] on input "Enable multilanguage To disable multilanguage delete all languages until only o…" at bounding box center [0, 0] width 0 height 0
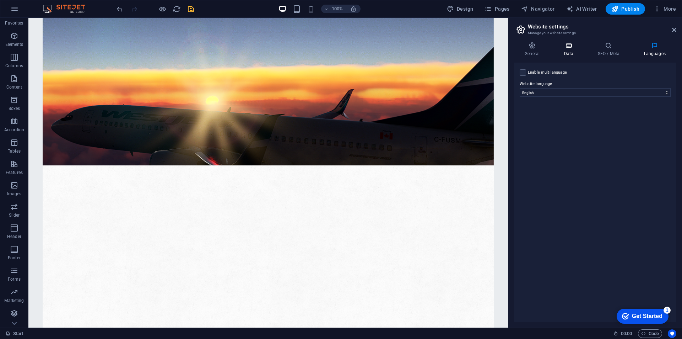
click at [572, 44] on icon at bounding box center [568, 45] width 31 height 7
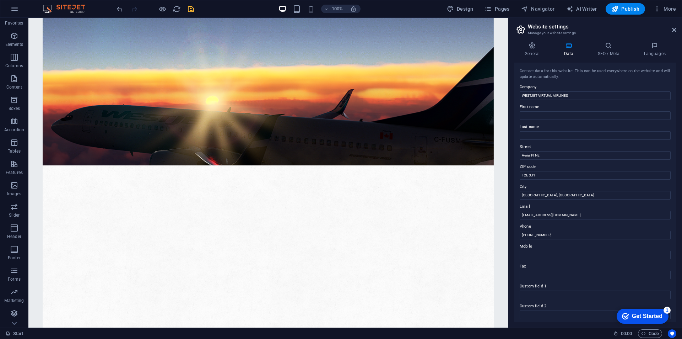
scroll to position [82, 0]
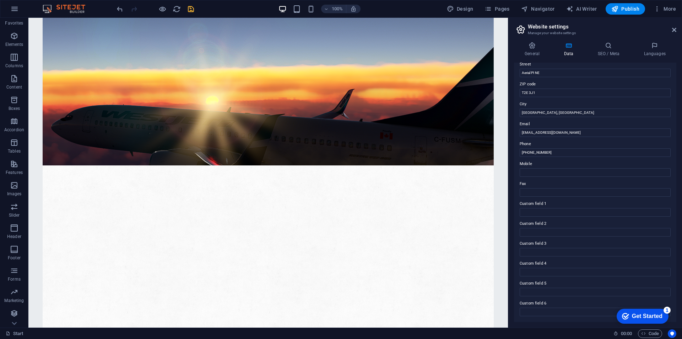
click at [534, 58] on div "General Data SEO / Meta Languages Website name WESTJET VIRTUAL AIRLINES Logo Dr…" at bounding box center [595, 182] width 162 height 280
click at [534, 53] on h4 "General" at bounding box center [533, 49] width 39 height 15
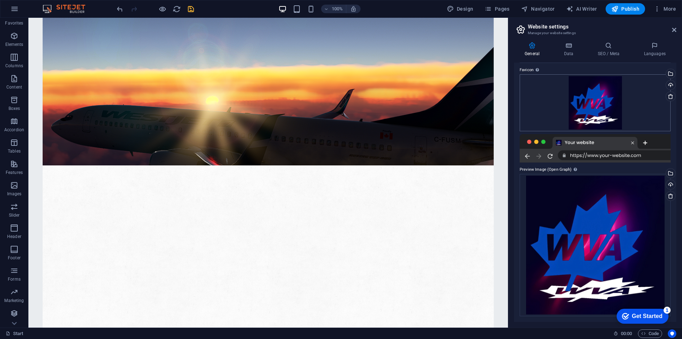
scroll to position [0, 0]
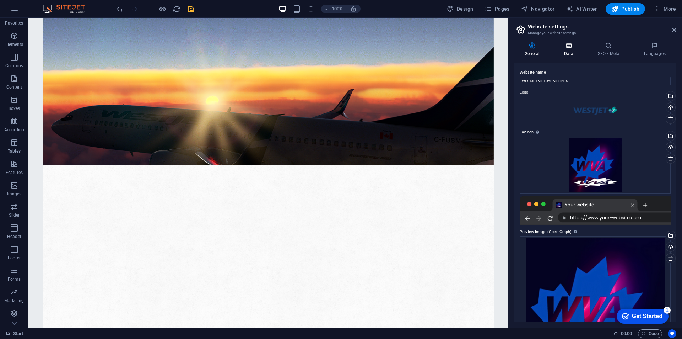
click at [562, 52] on h4 "Data" at bounding box center [570, 49] width 34 height 15
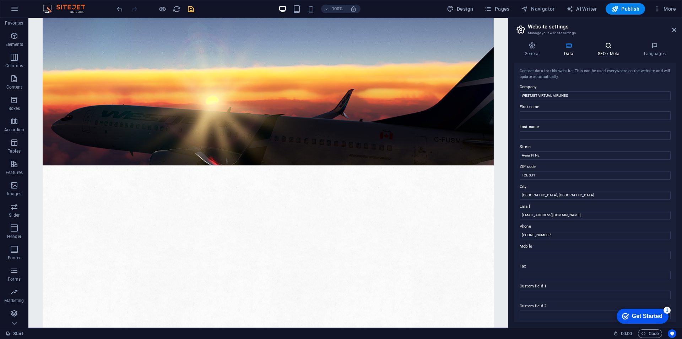
click at [608, 52] on h4 "SEO / Meta" at bounding box center [610, 49] width 46 height 15
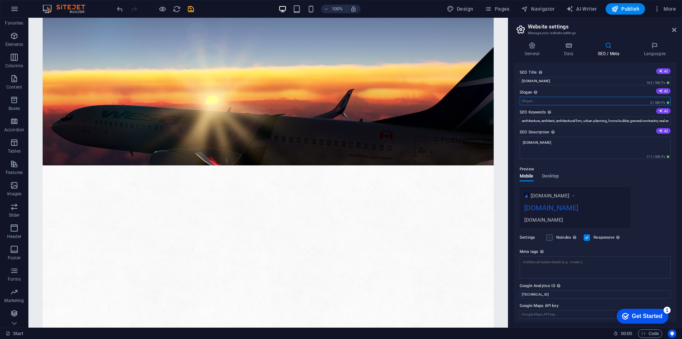
click at [561, 103] on input "Slogan The slogan of your website. AI" at bounding box center [595, 101] width 151 height 9
click at [650, 316] on div "Get Started" at bounding box center [647, 316] width 31 height 6
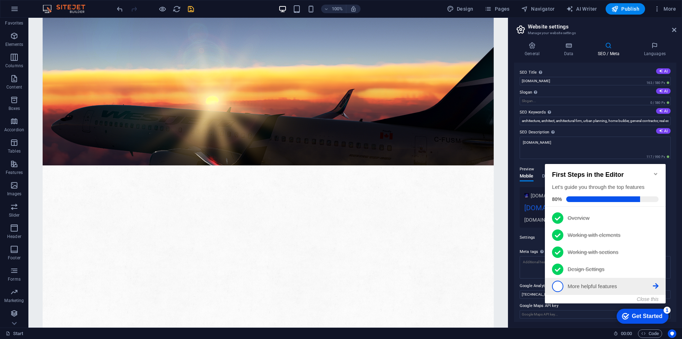
click at [560, 287] on span "5" at bounding box center [557, 285] width 11 height 11
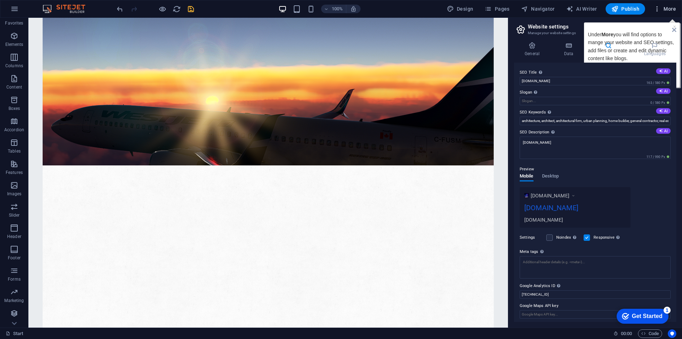
click at [669, 13] on button "More" at bounding box center [665, 8] width 28 height 11
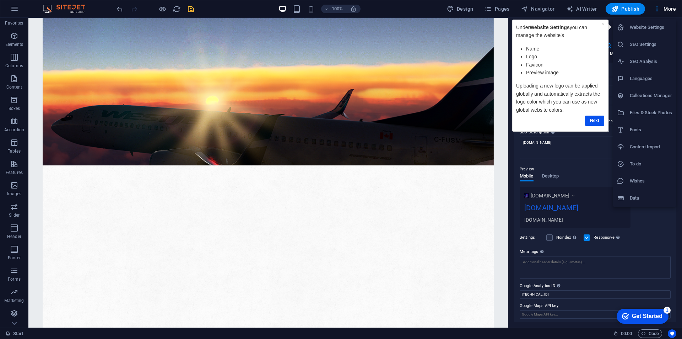
click at [639, 136] on li "Fonts" at bounding box center [645, 129] width 64 height 17
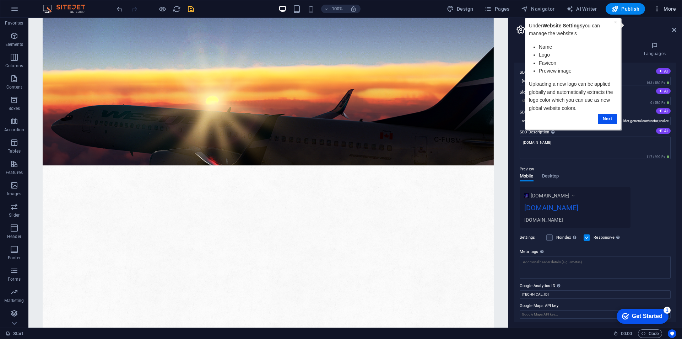
click at [666, 10] on span "More" at bounding box center [665, 8] width 22 height 7
select select "popularity"
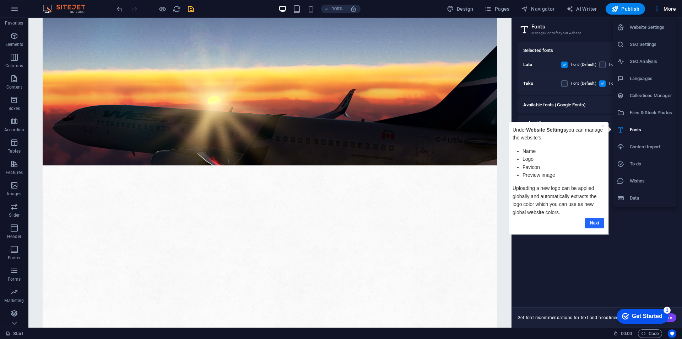
click at [595, 221] on link "Next" at bounding box center [594, 223] width 19 height 10
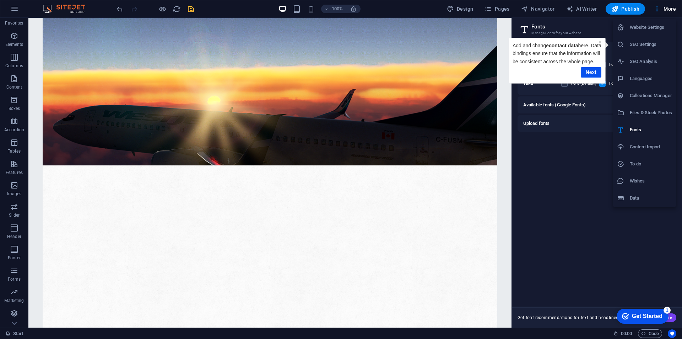
click at [564, 106] on div at bounding box center [341, 169] width 682 height 339
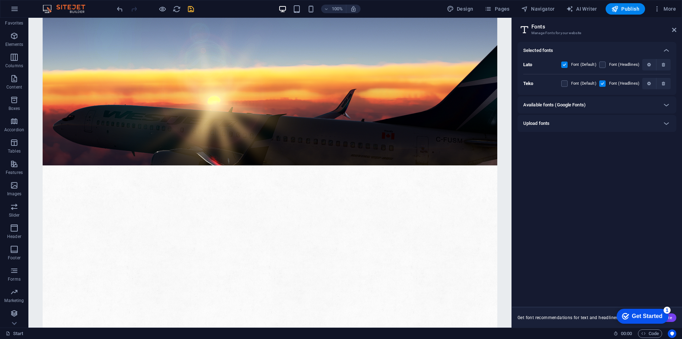
click at [564, 108] on h6 "Available fonts (Google Fonts)" at bounding box center [555, 105] width 63 height 9
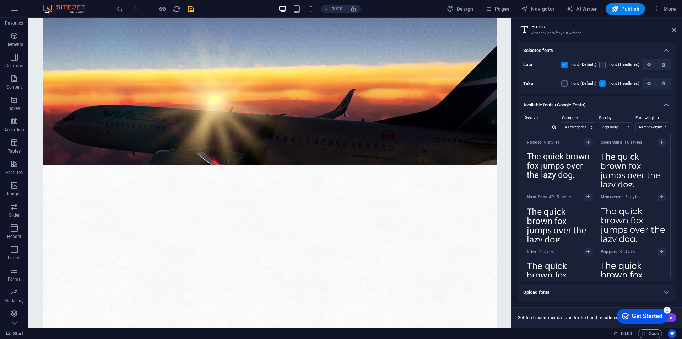
click at [542, 128] on input "text" at bounding box center [538, 126] width 25 height 9
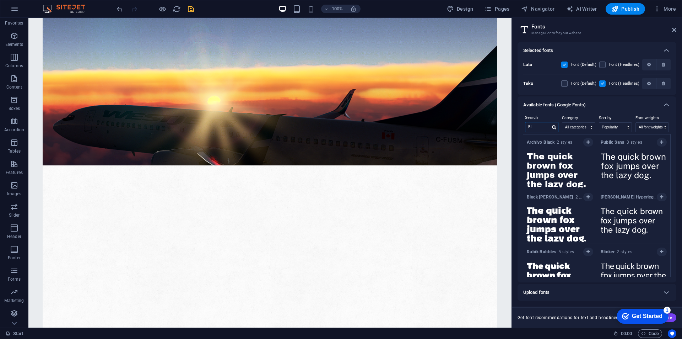
type input "B"
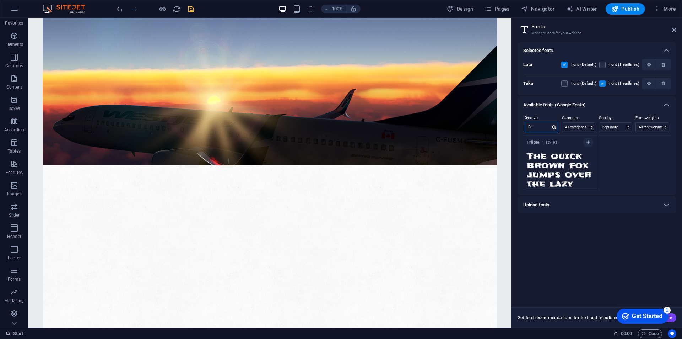
type input "Fri"
click at [549, 204] on h6 "Upload fonts" at bounding box center [537, 204] width 26 height 9
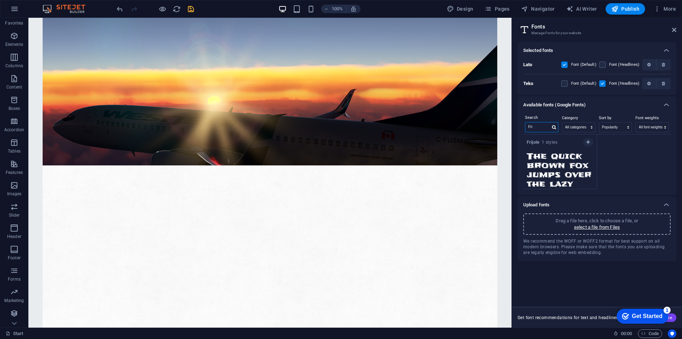
drag, startPoint x: 565, startPoint y: 145, endPoint x: 501, endPoint y: 127, distance: 66.1
click at [677, 6] on button "More" at bounding box center [665, 8] width 28 height 11
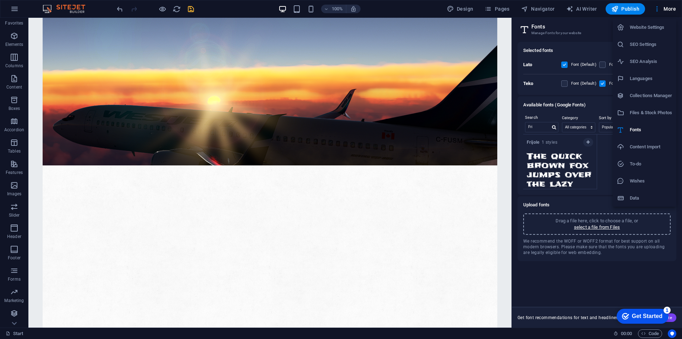
click at [631, 164] on h6 "To-do" at bounding box center [651, 164] width 42 height 9
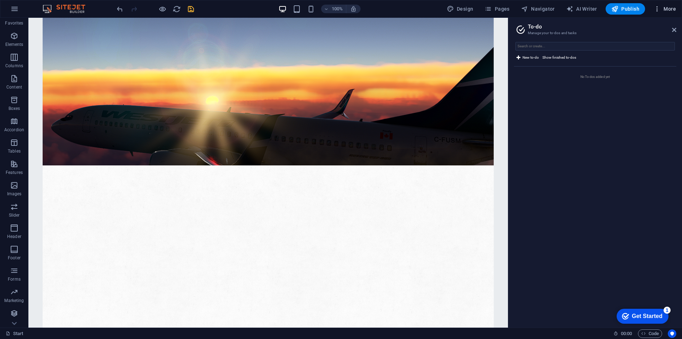
drag, startPoint x: 673, startPoint y: 16, endPoint x: 672, endPoint y: 10, distance: 6.5
click at [673, 16] on div "100% Design Pages Navigator AI Writer Publish More" at bounding box center [341, 8] width 682 height 17
click at [672, 10] on span "More" at bounding box center [665, 8] width 22 height 7
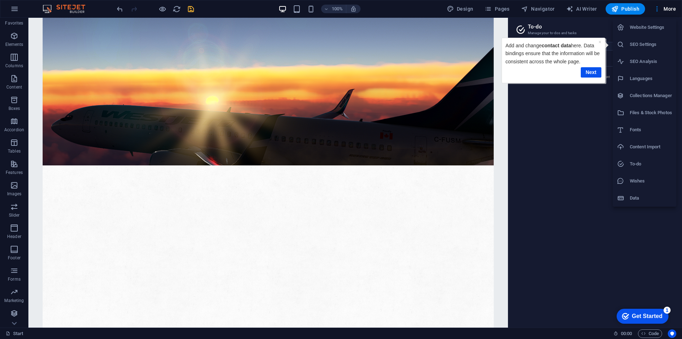
click at [636, 198] on h6 "Data" at bounding box center [651, 198] width 42 height 9
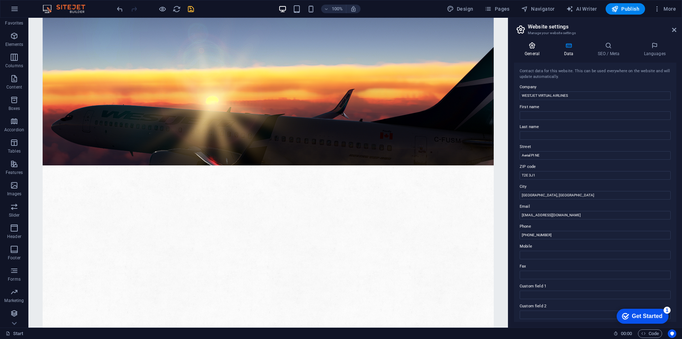
click at [541, 49] on icon at bounding box center [532, 45] width 36 height 7
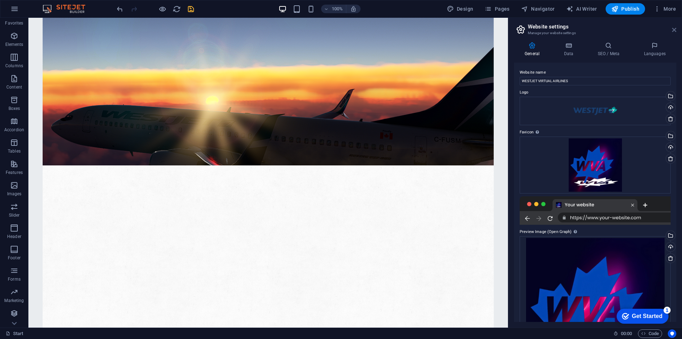
click at [674, 31] on icon at bounding box center [675, 30] width 4 height 6
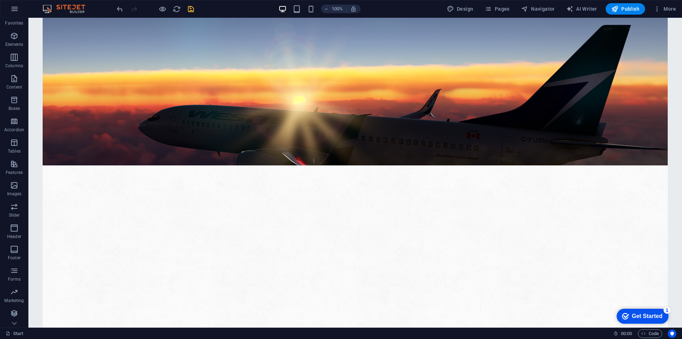
click at [192, 5] on icon "save" at bounding box center [191, 9] width 8 height 8
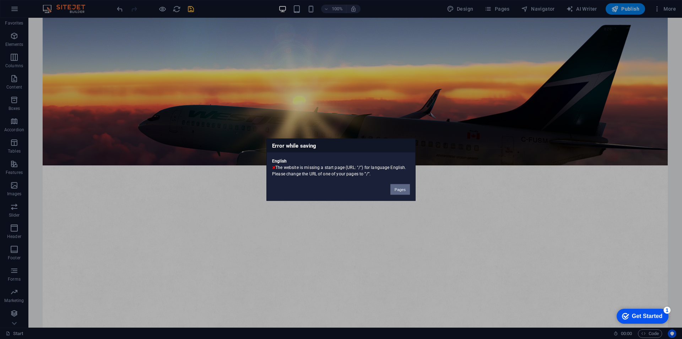
click at [394, 186] on button "Pages" at bounding box center [401, 189] width 20 height 11
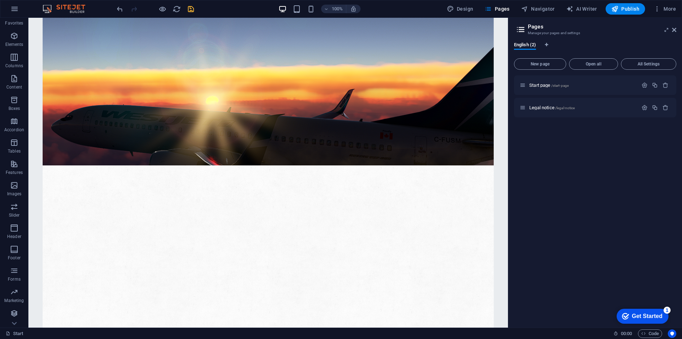
click at [667, 33] on header "Pages Manage your pages and settings" at bounding box center [596, 27] width 161 height 18
click at [667, 28] on icon at bounding box center [667, 30] width 0 height 6
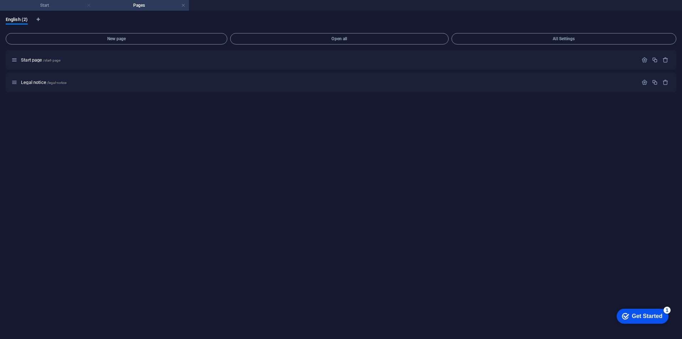
click at [89, 5] on link at bounding box center [89, 5] width 4 height 7
